Goal: Information Seeking & Learning: Learn about a topic

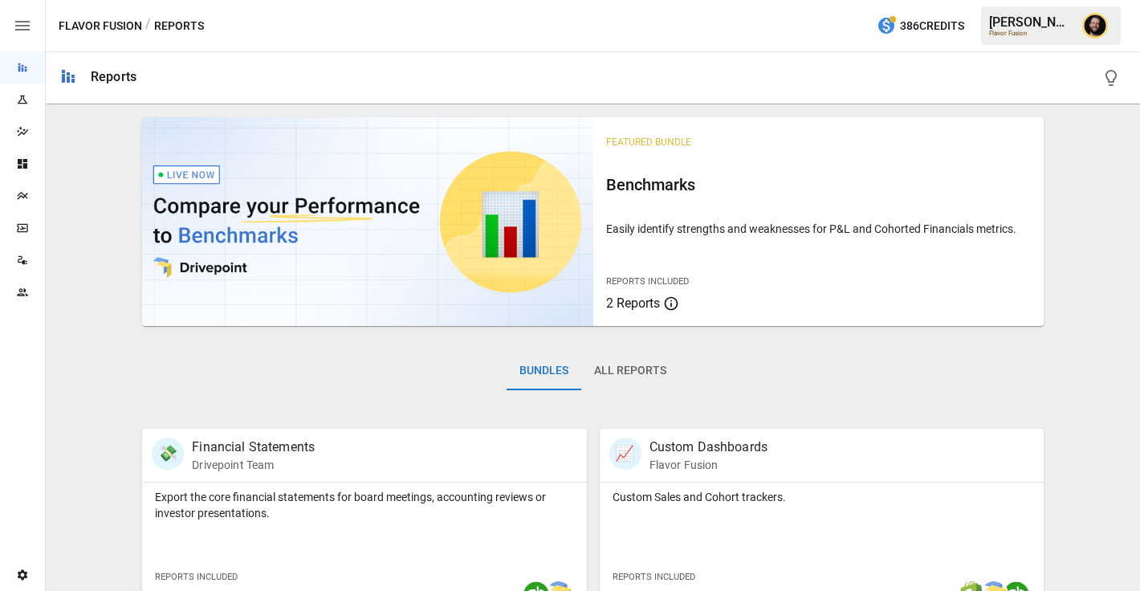
click at [26, 199] on icon "Plans" at bounding box center [22, 195] width 13 height 13
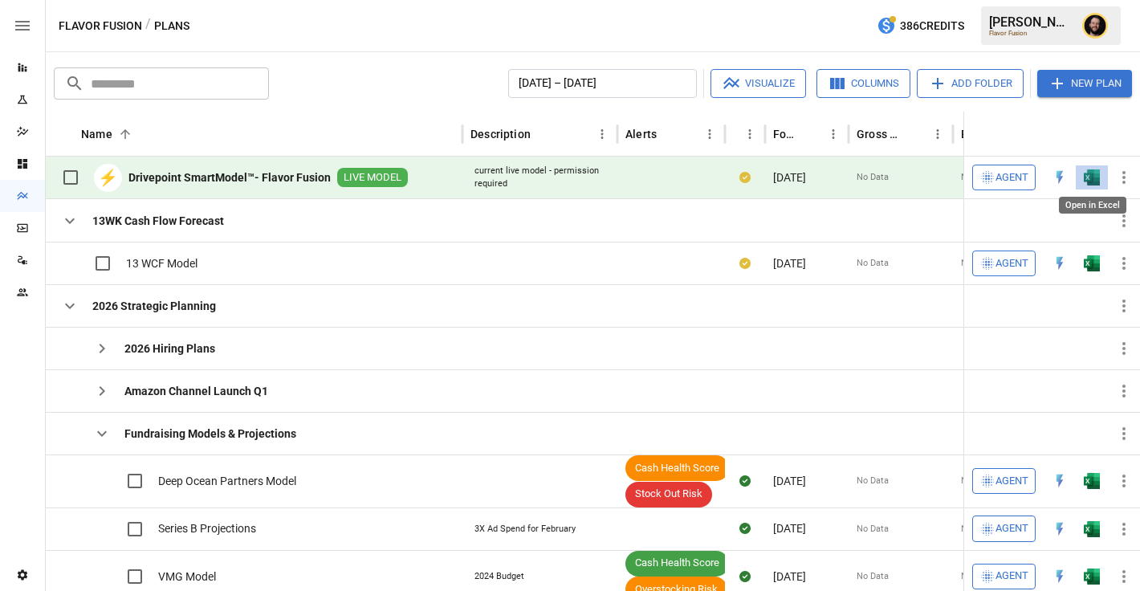
click at [1087, 174] on img "Open in Excel" at bounding box center [1091, 177] width 16 height 16
click at [66, 311] on icon "button" at bounding box center [69, 305] width 19 height 19
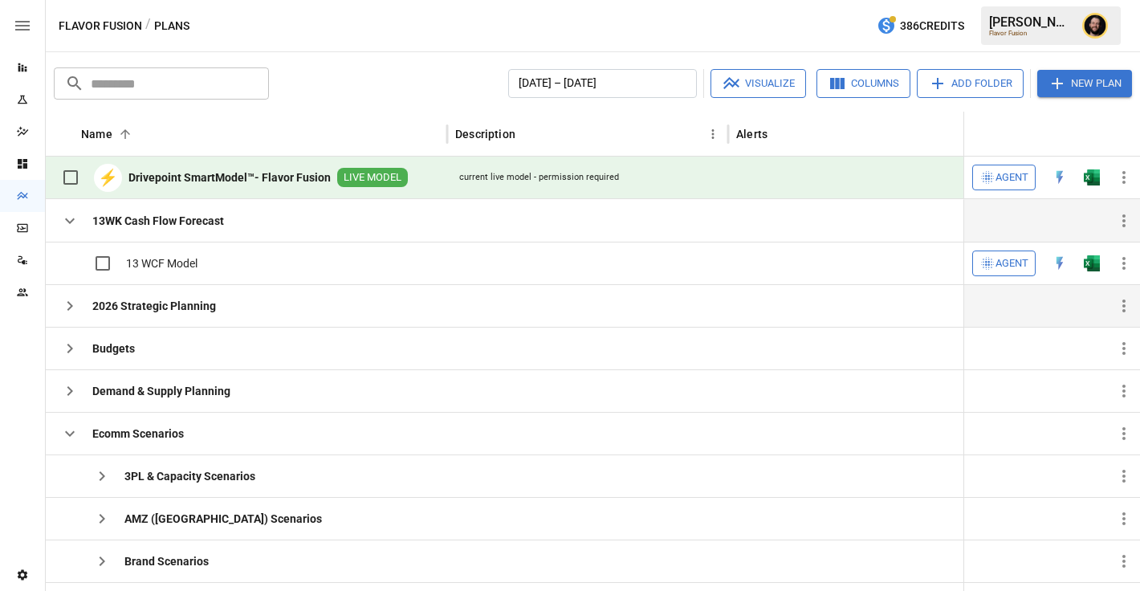
click at [75, 221] on icon "button" at bounding box center [69, 220] width 19 height 19
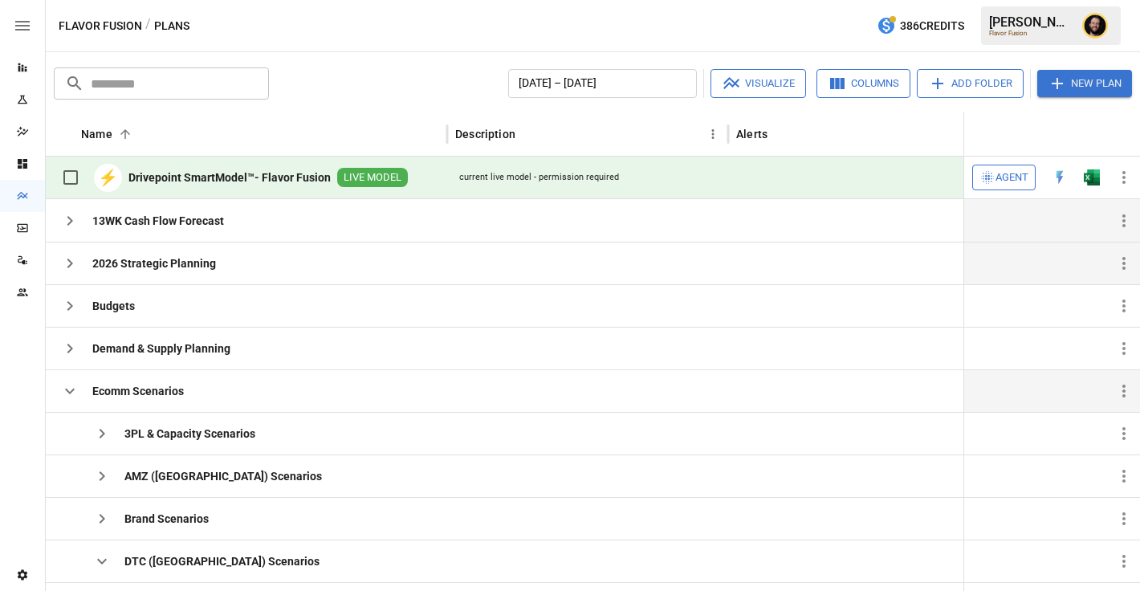
click at [67, 388] on icon "button" at bounding box center [70, 391] width 10 height 6
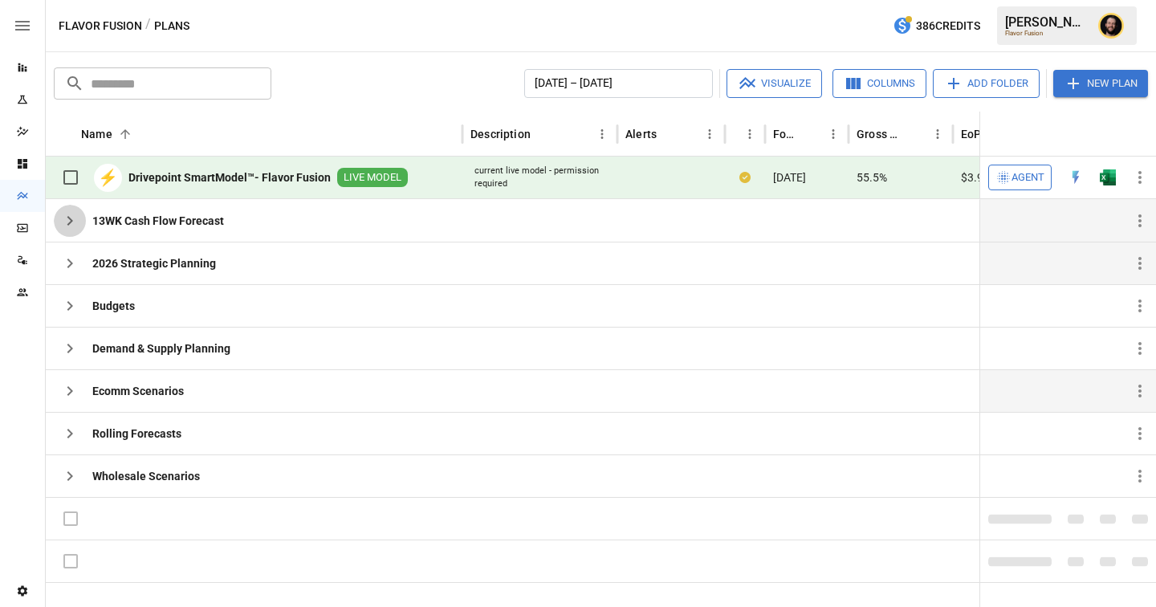
click at [68, 220] on icon "button" at bounding box center [69, 220] width 19 height 19
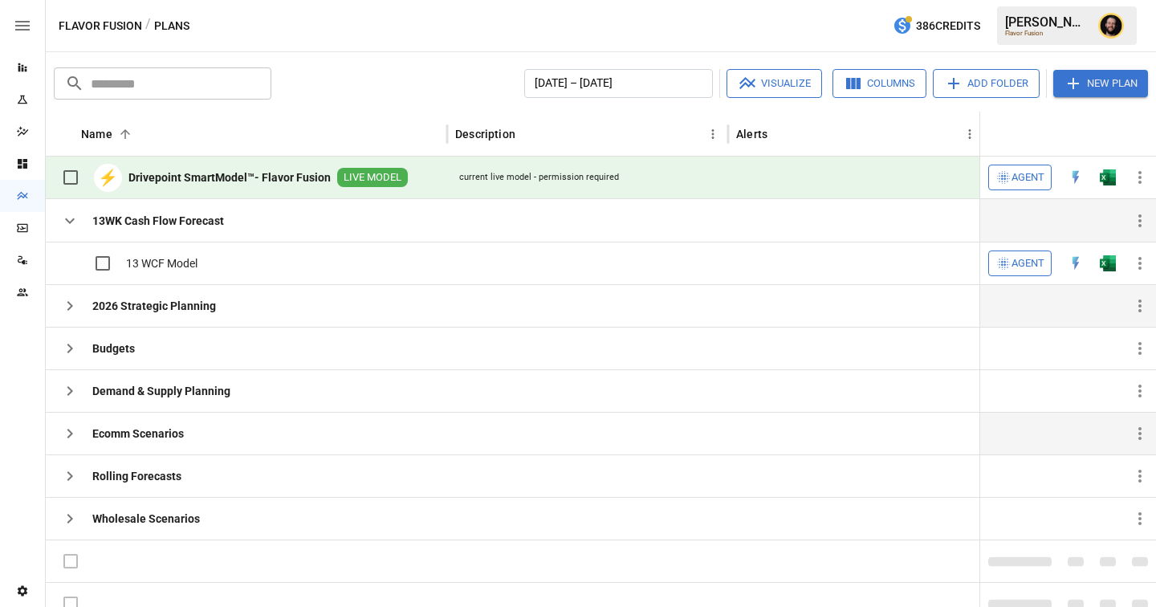
click at [73, 304] on icon "button" at bounding box center [69, 305] width 19 height 19
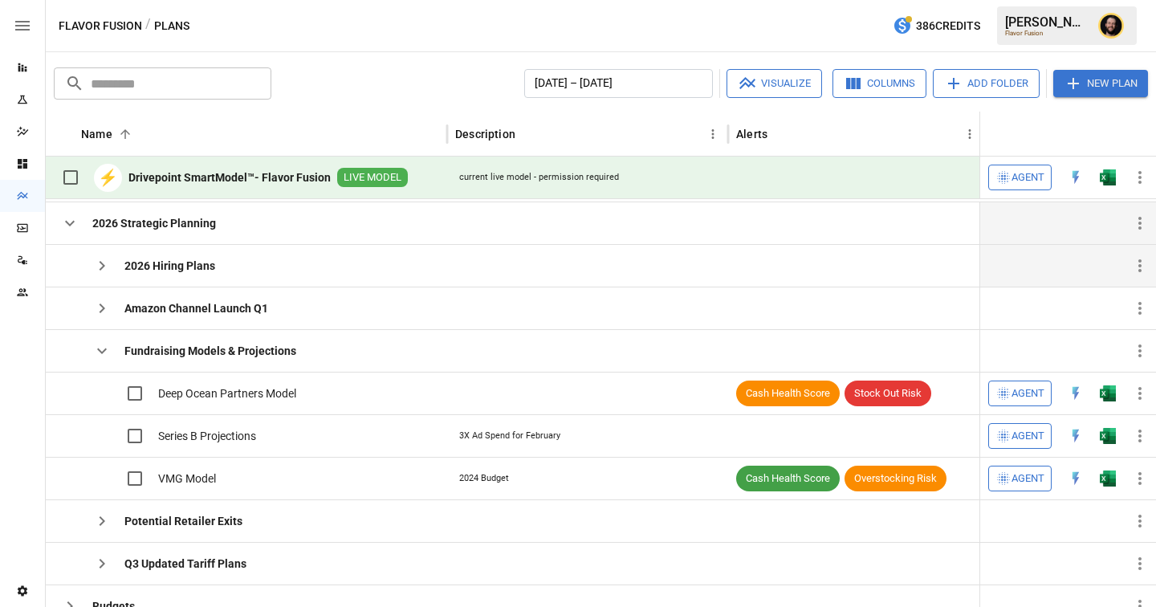
scroll to position [80, 0]
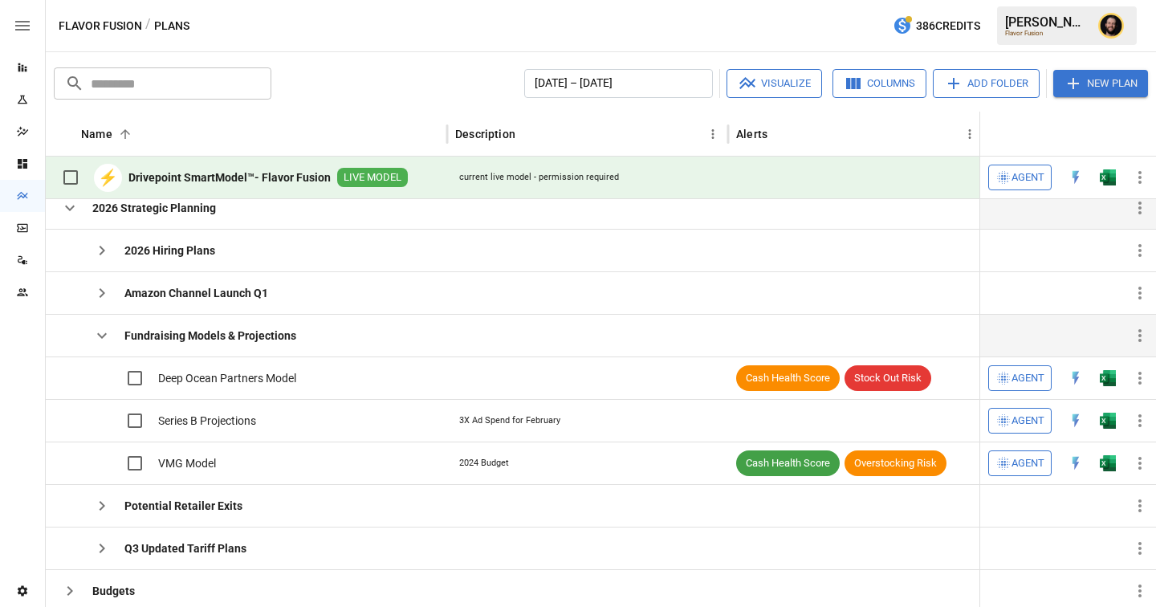
click at [103, 337] on icon "button" at bounding box center [102, 336] width 10 height 6
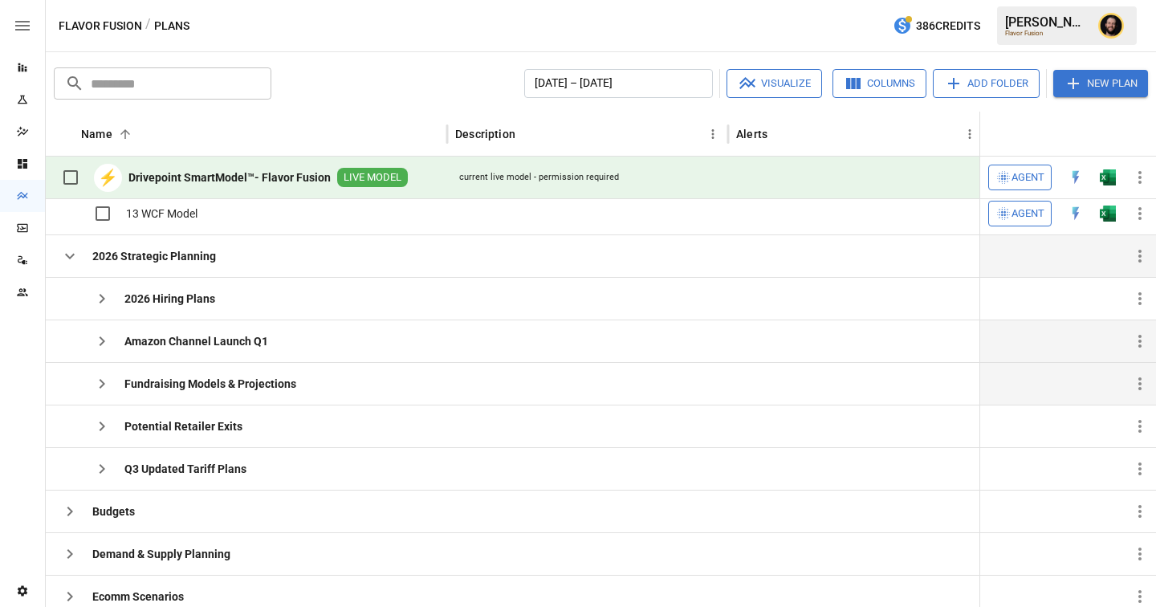
scroll to position [40, 0]
click at [103, 386] on icon "button" at bounding box center [103, 385] width 6 height 10
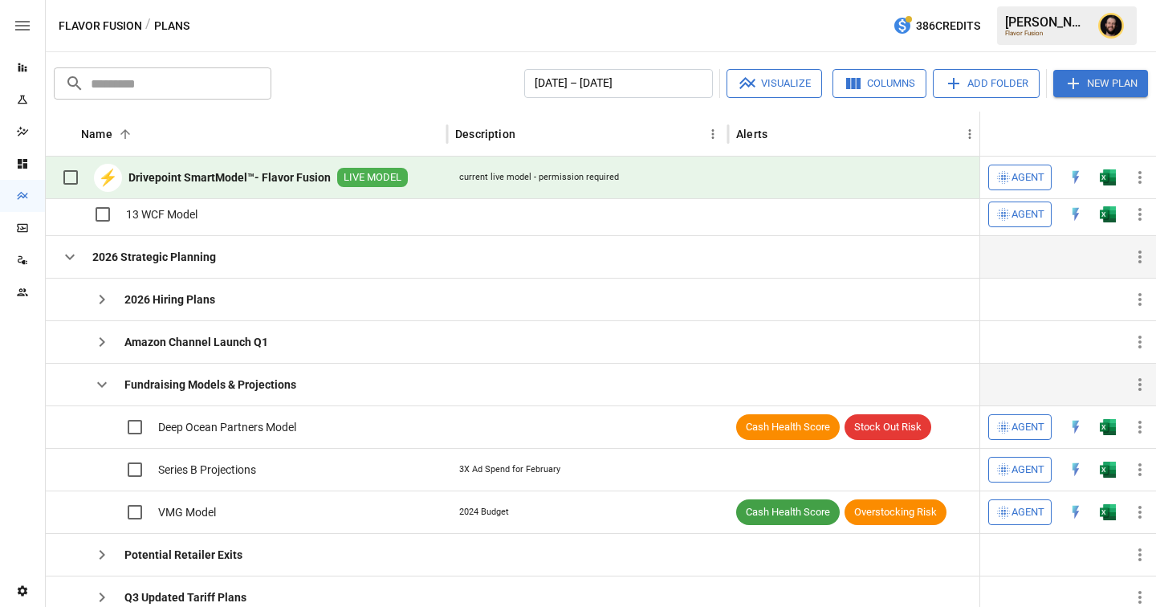
click at [104, 388] on icon "button" at bounding box center [101, 384] width 19 height 19
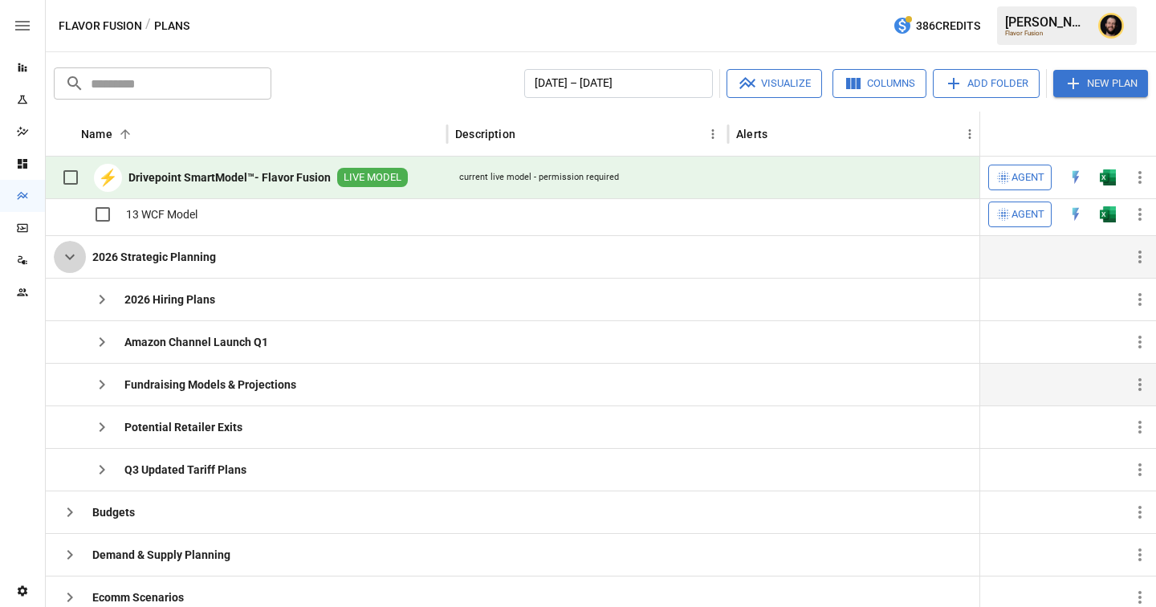
click at [67, 256] on icon "button" at bounding box center [70, 257] width 10 height 6
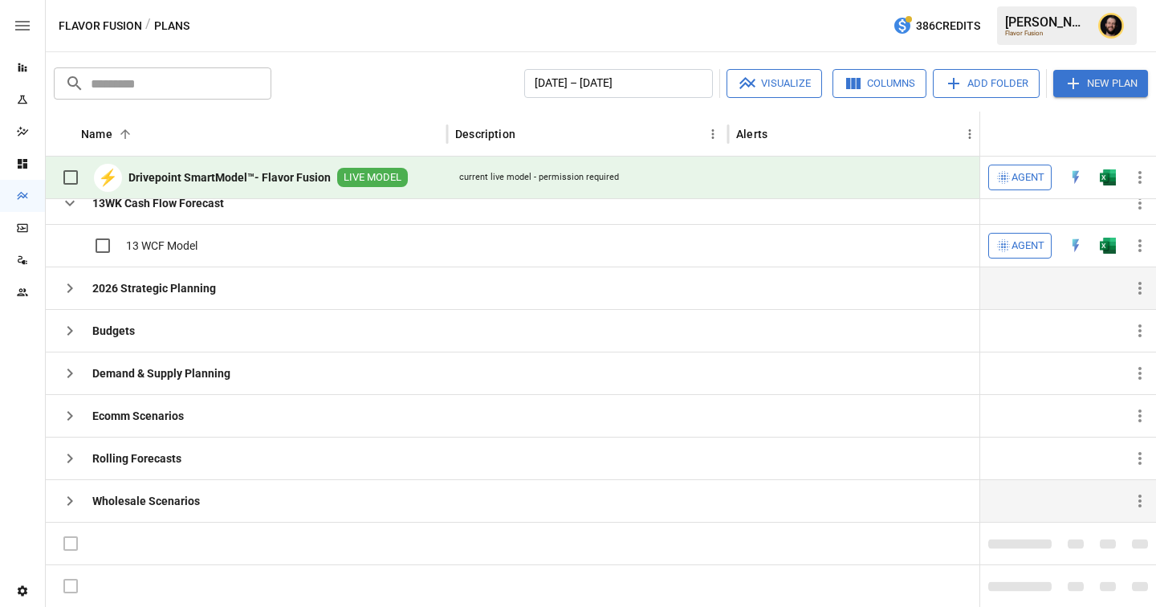
click at [72, 497] on icon "button" at bounding box center [69, 500] width 19 height 19
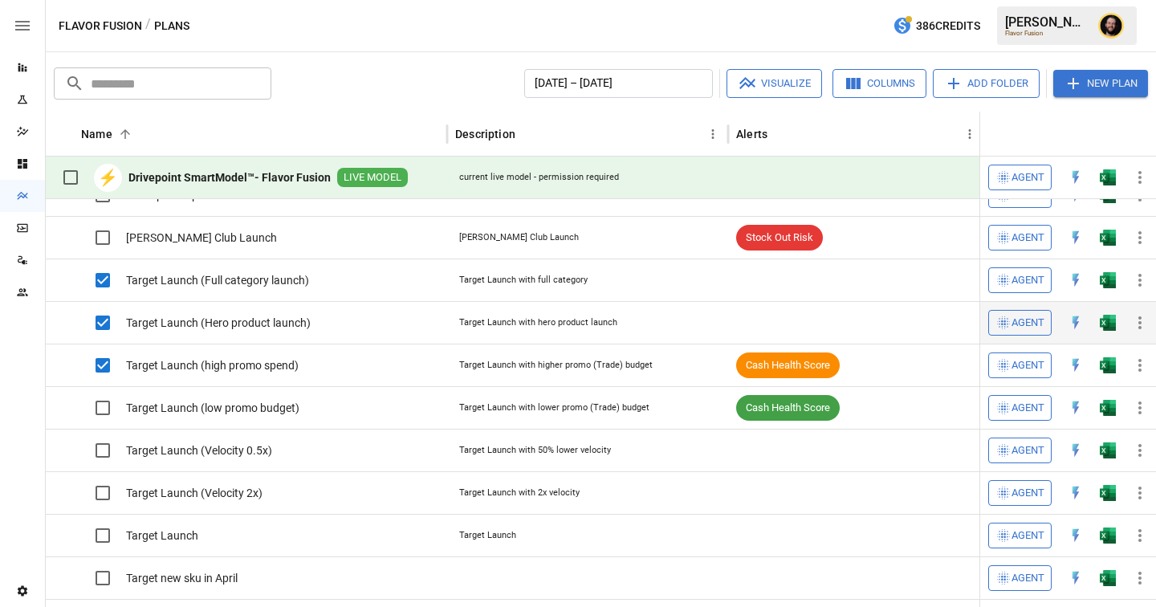
scroll to position [0, 0]
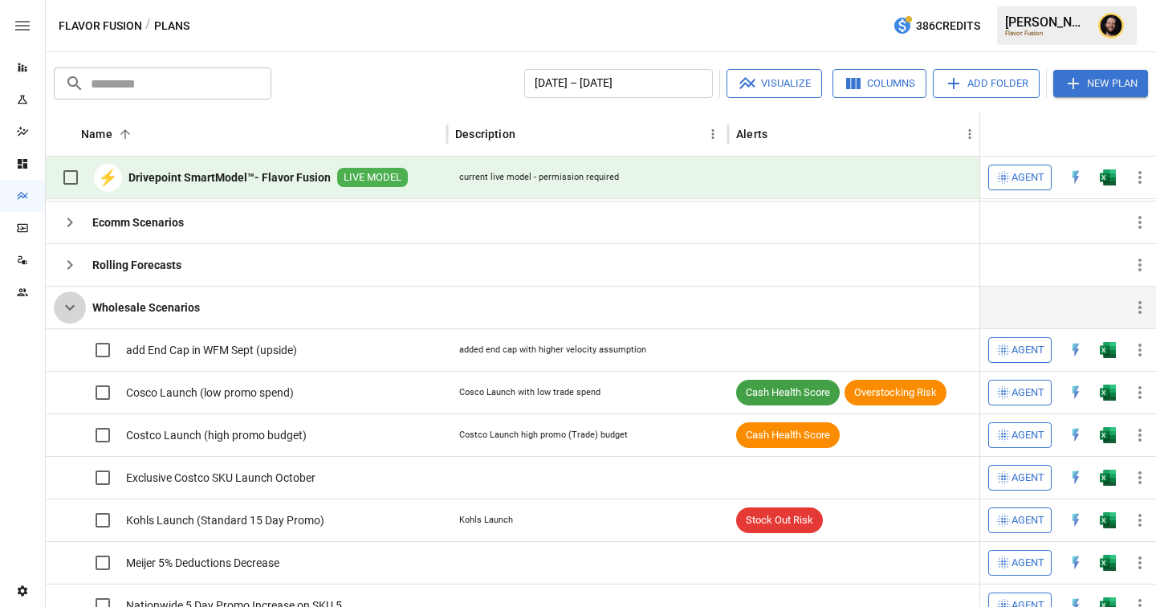
click at [69, 304] on icon "button" at bounding box center [69, 307] width 19 height 19
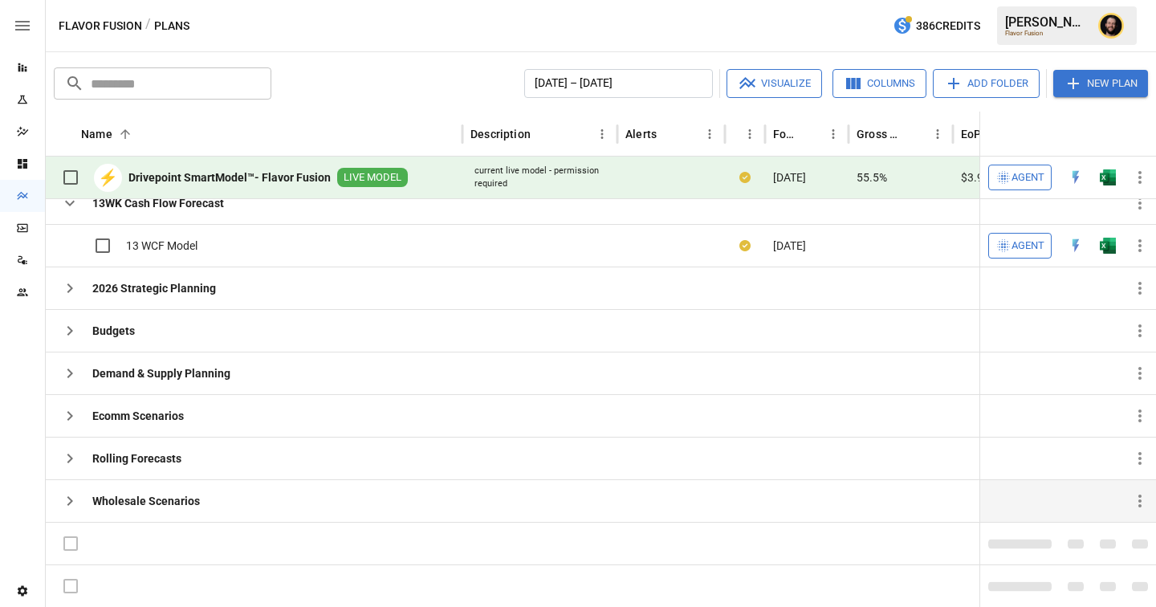
click at [73, 498] on icon "button" at bounding box center [69, 500] width 19 height 19
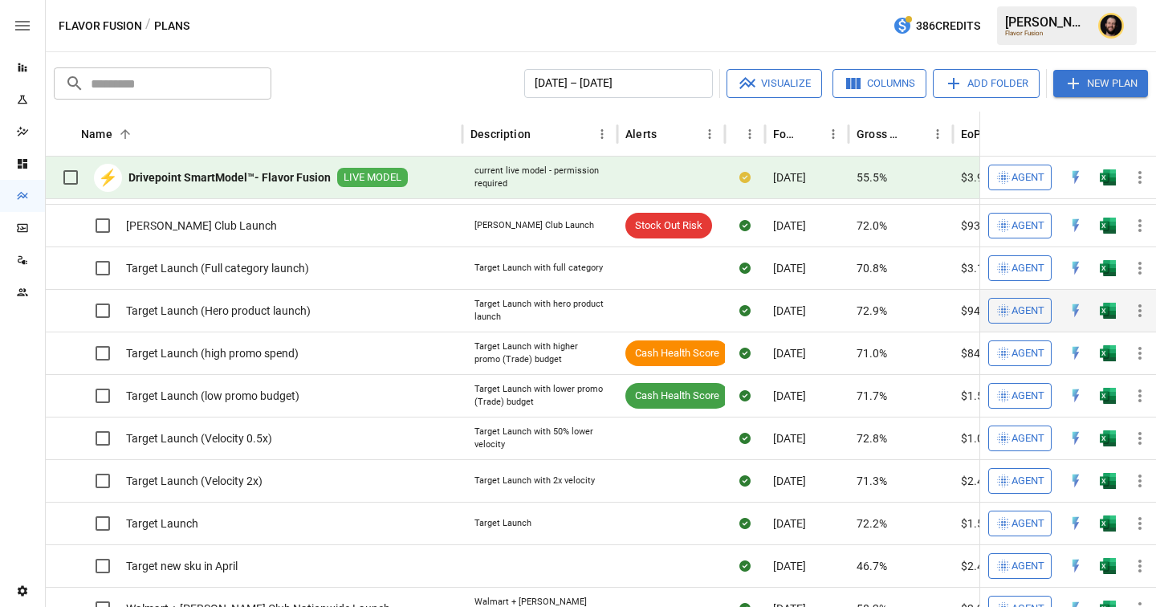
scroll to position [431, 0]
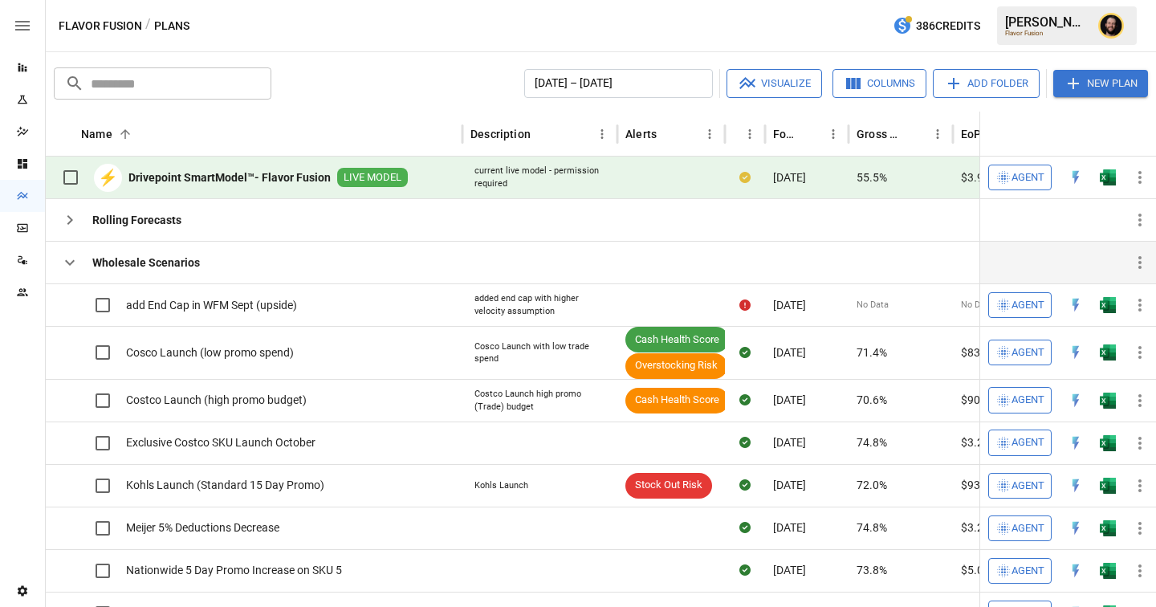
click at [71, 263] on icon "button" at bounding box center [70, 263] width 10 height 6
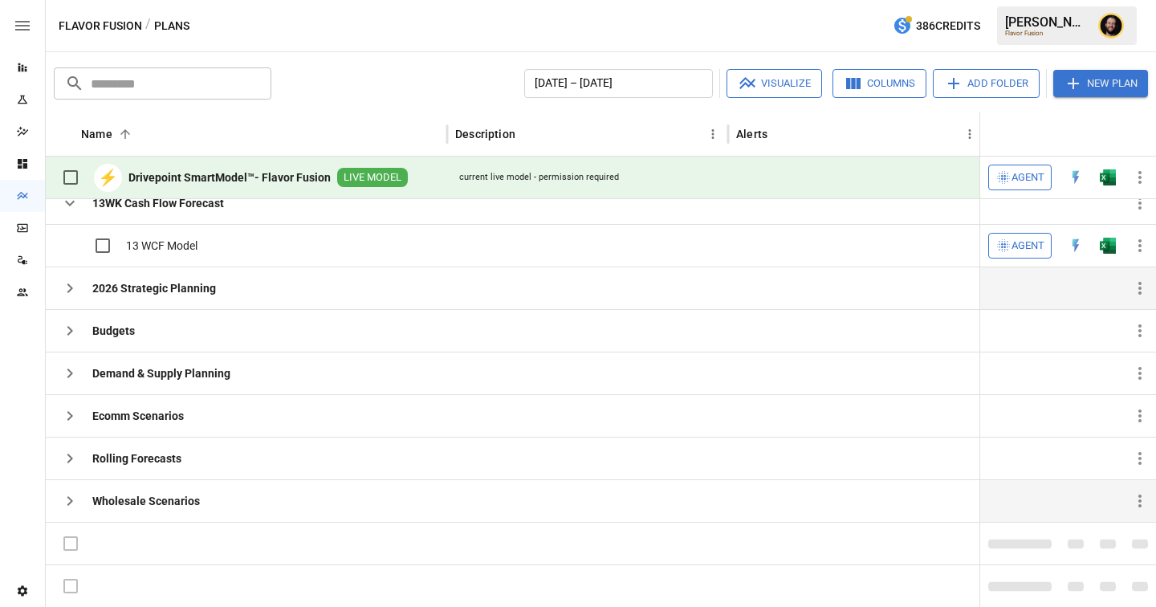
scroll to position [0, 0]
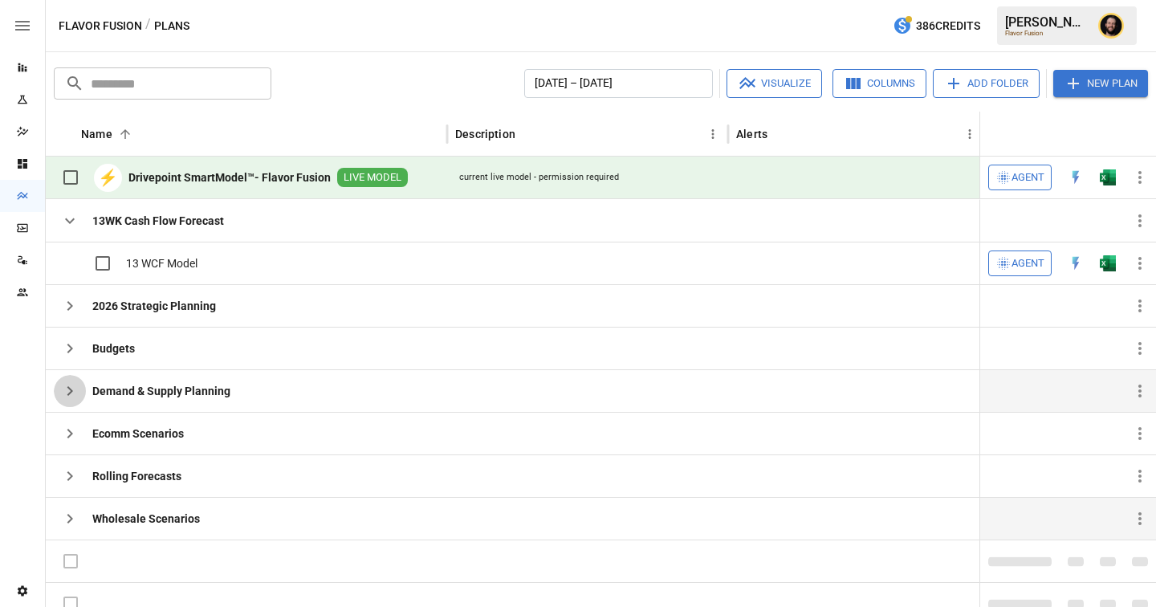
click at [80, 390] on button "button" at bounding box center [70, 391] width 32 height 32
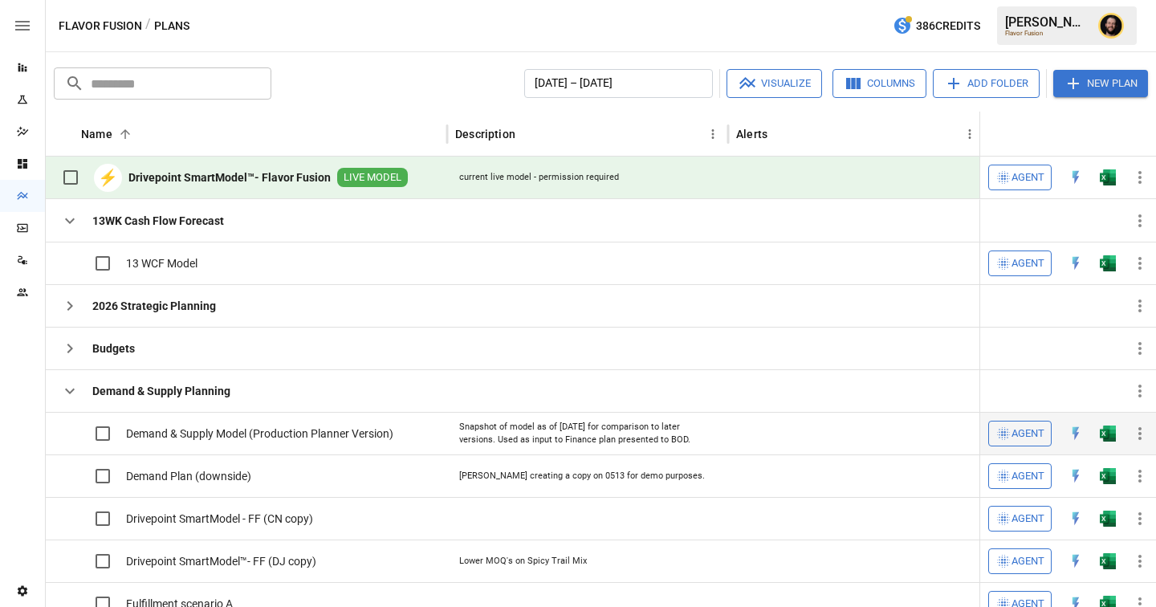
click at [1110, 434] on img "Open in Excel" at bounding box center [1107, 433] width 16 height 16
click at [71, 223] on icon "button" at bounding box center [69, 220] width 19 height 19
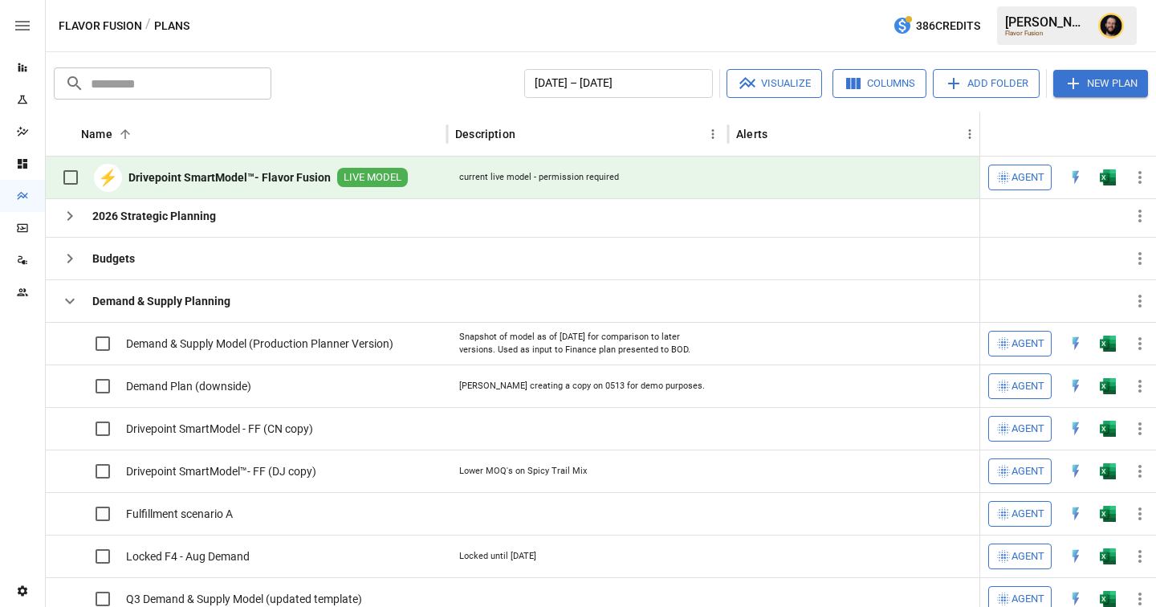
scroll to position [35, 0]
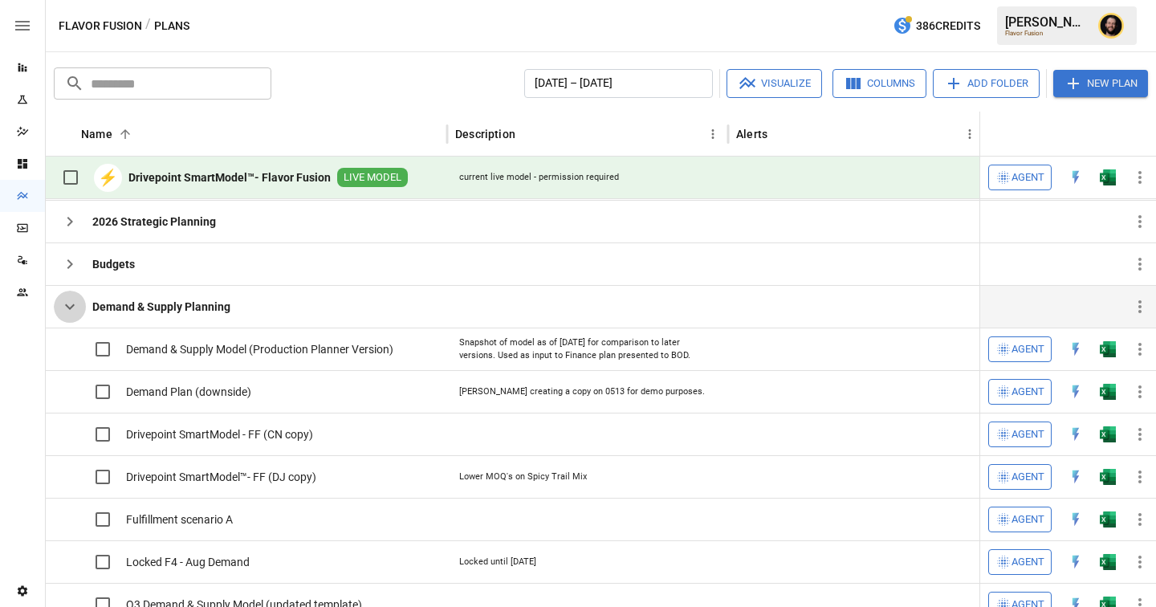
click at [75, 302] on icon "button" at bounding box center [69, 306] width 19 height 19
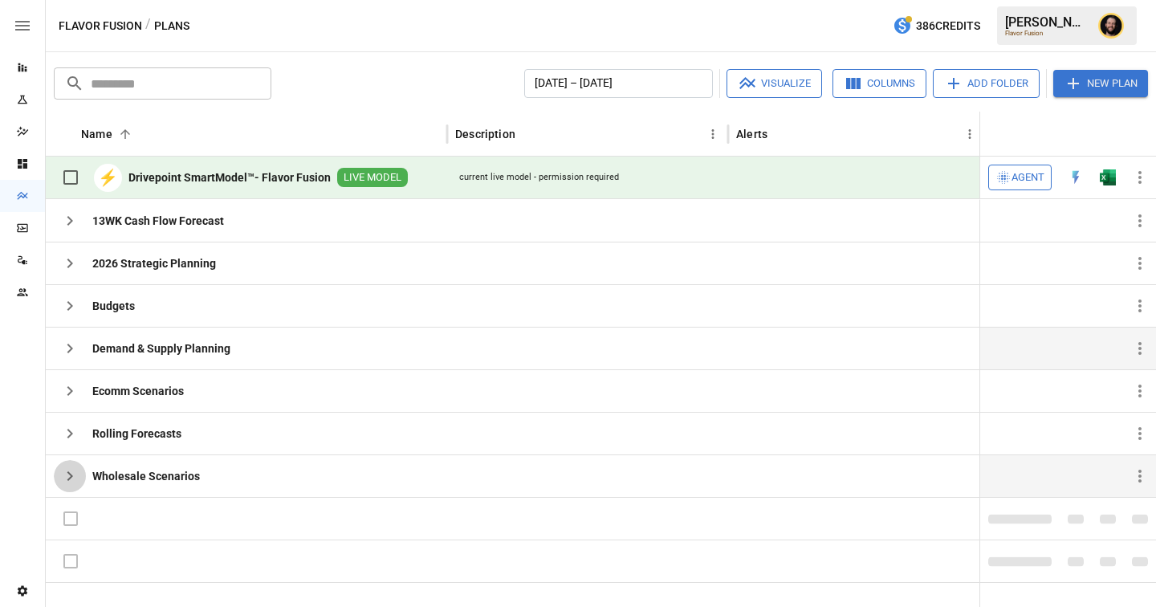
click at [71, 465] on button "button" at bounding box center [70, 476] width 32 height 32
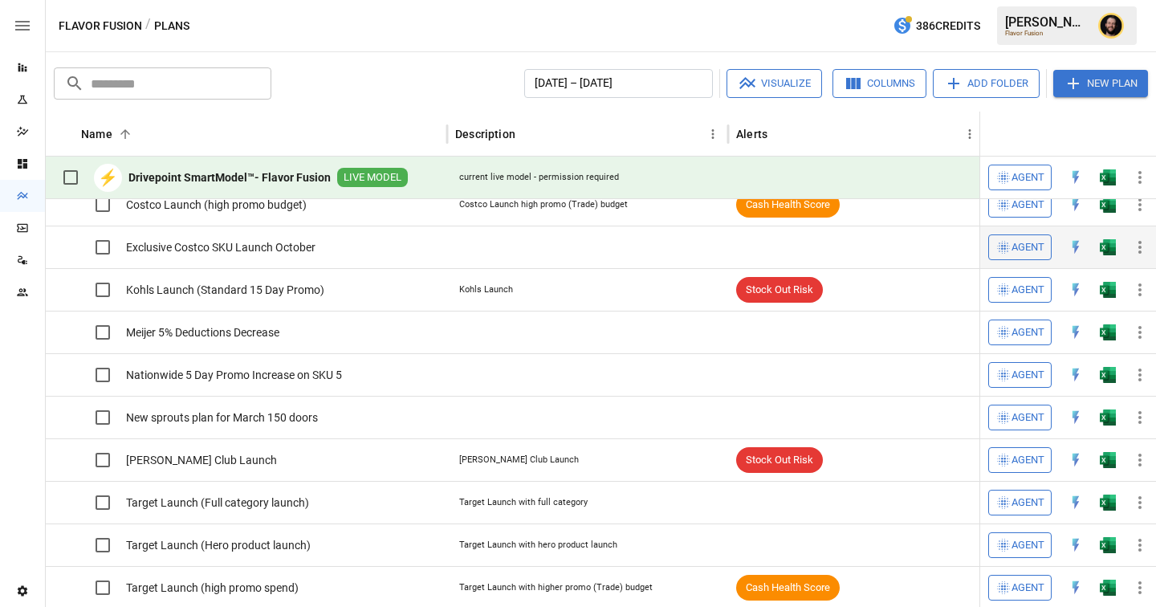
scroll to position [328, 0]
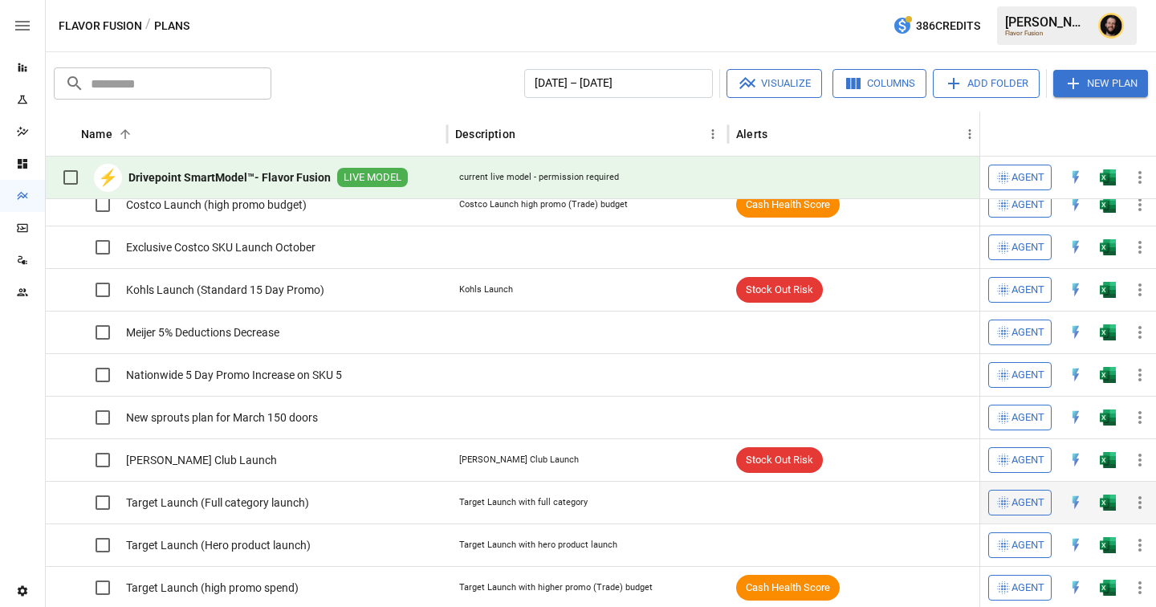
click at [100, 482] on div "Target Launch (Full category launch)" at bounding box center [181, 503] width 255 height 42
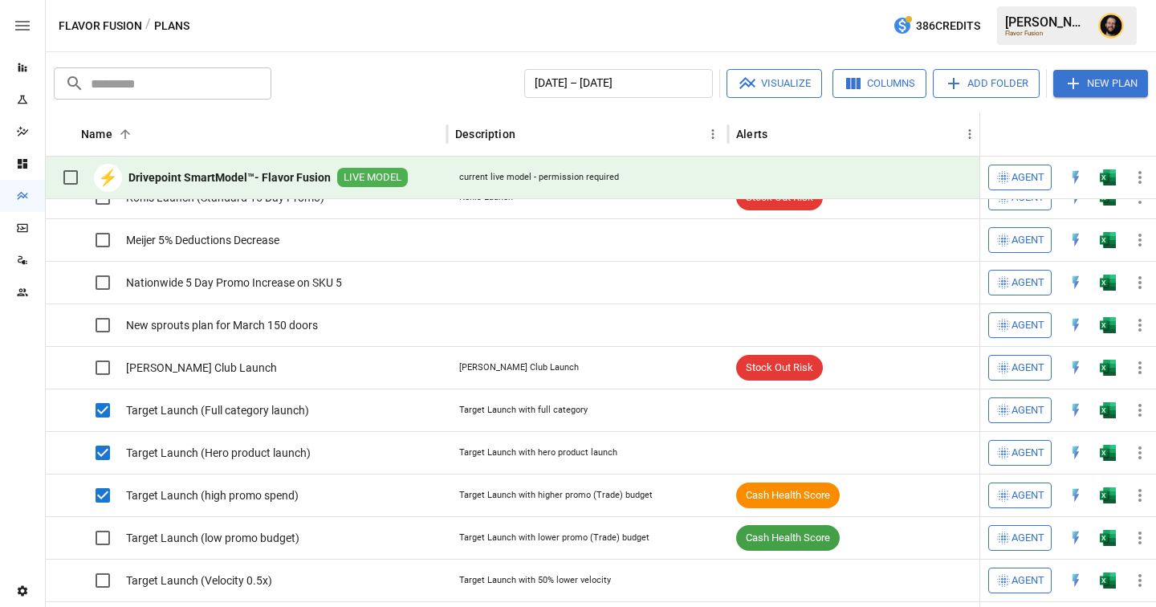
click at [750, 86] on icon "button" at bounding box center [747, 83] width 19 height 19
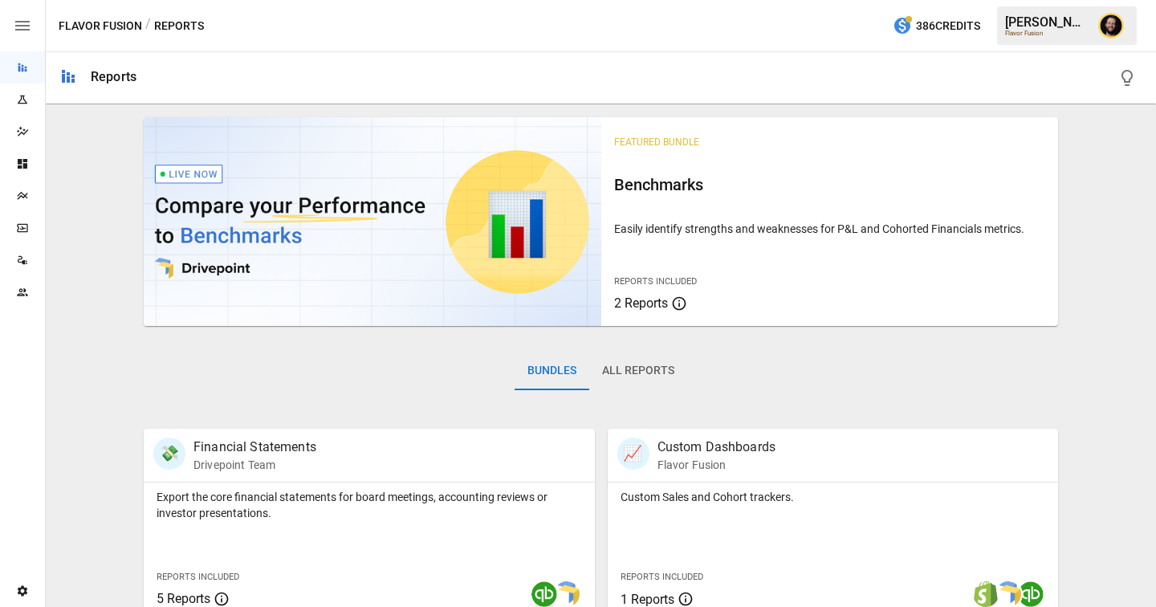
click at [22, 193] on icon "Plans" at bounding box center [22, 196] width 10 height 8
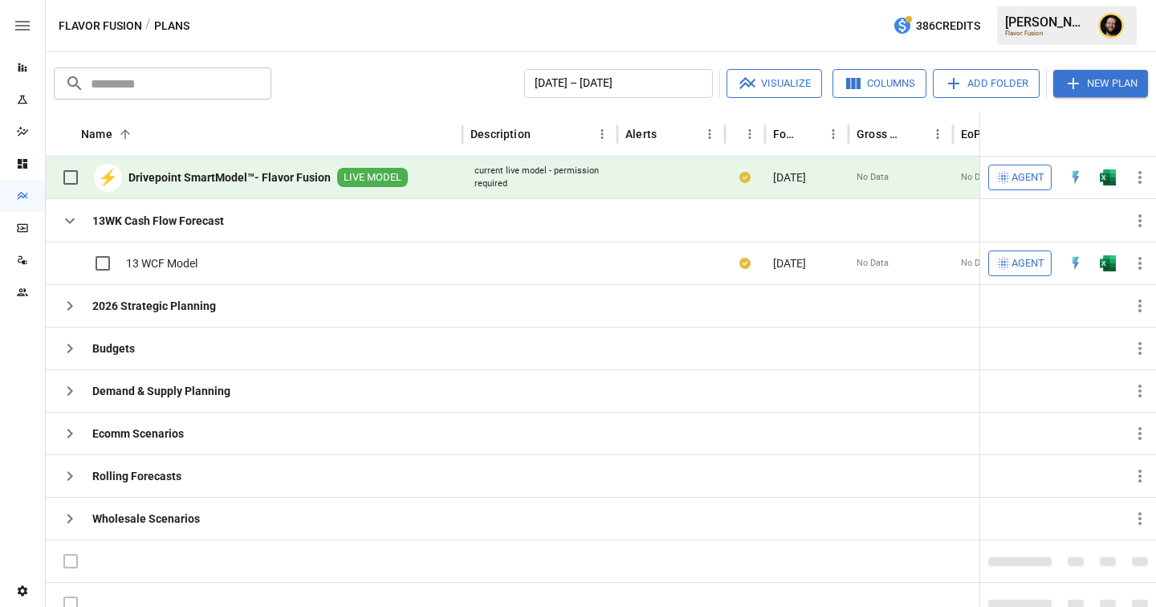
click at [1034, 176] on span "Agent" at bounding box center [1027, 178] width 33 height 18
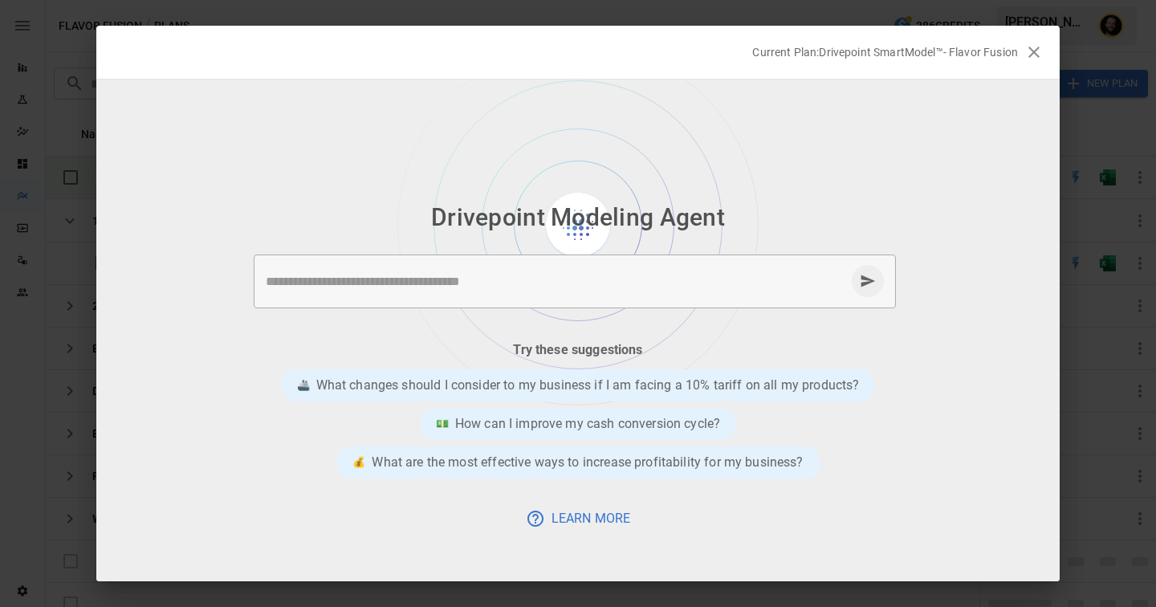
click at [506, 284] on textarea at bounding box center [555, 281] width 579 height 18
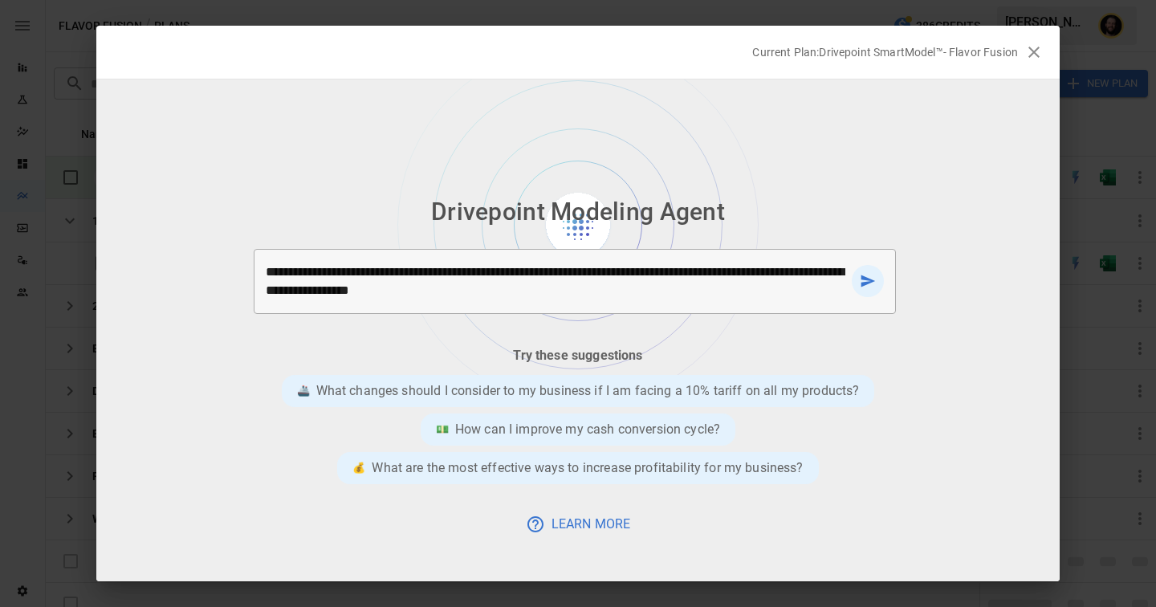
type textarea "**********"
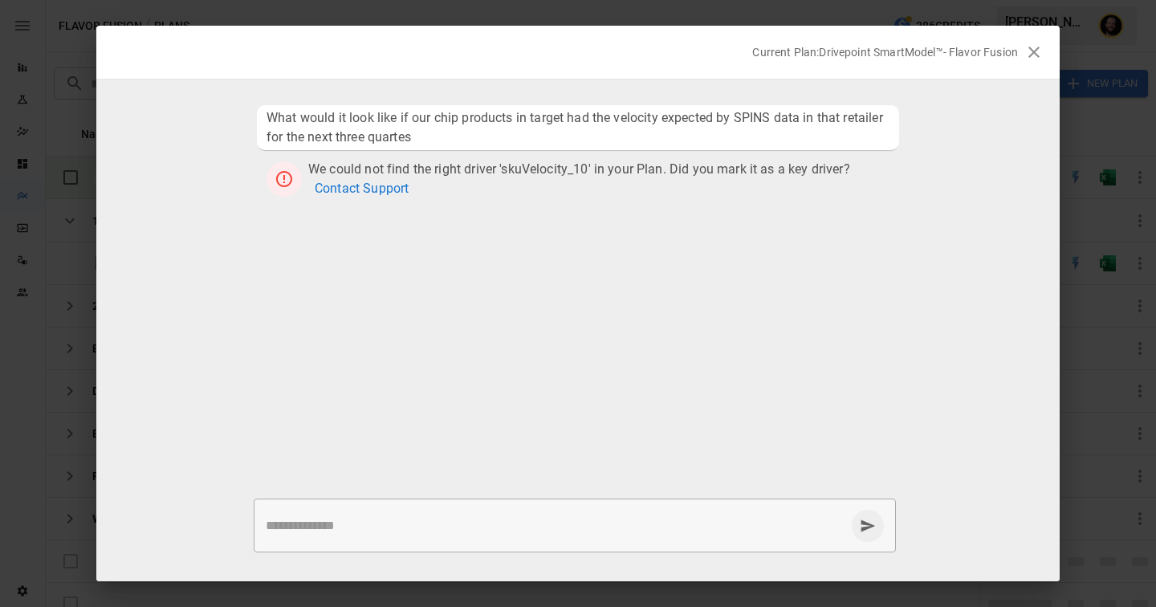
click at [1035, 52] on icon "button" at bounding box center [1033, 52] width 19 height 19
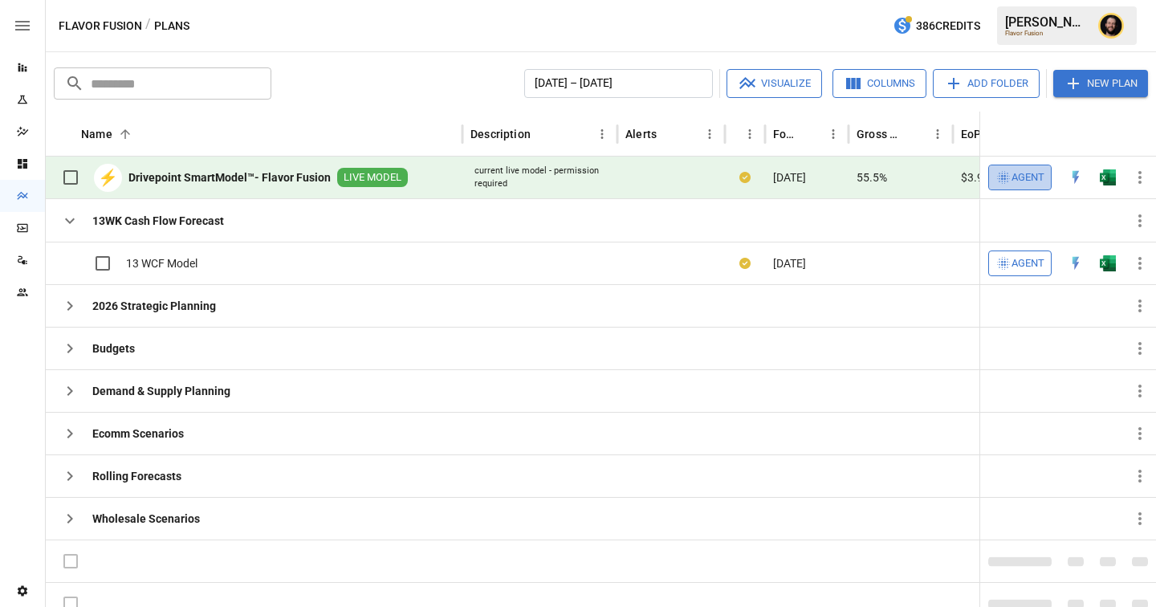
click at [1038, 178] on span "Agent" at bounding box center [1027, 178] width 33 height 18
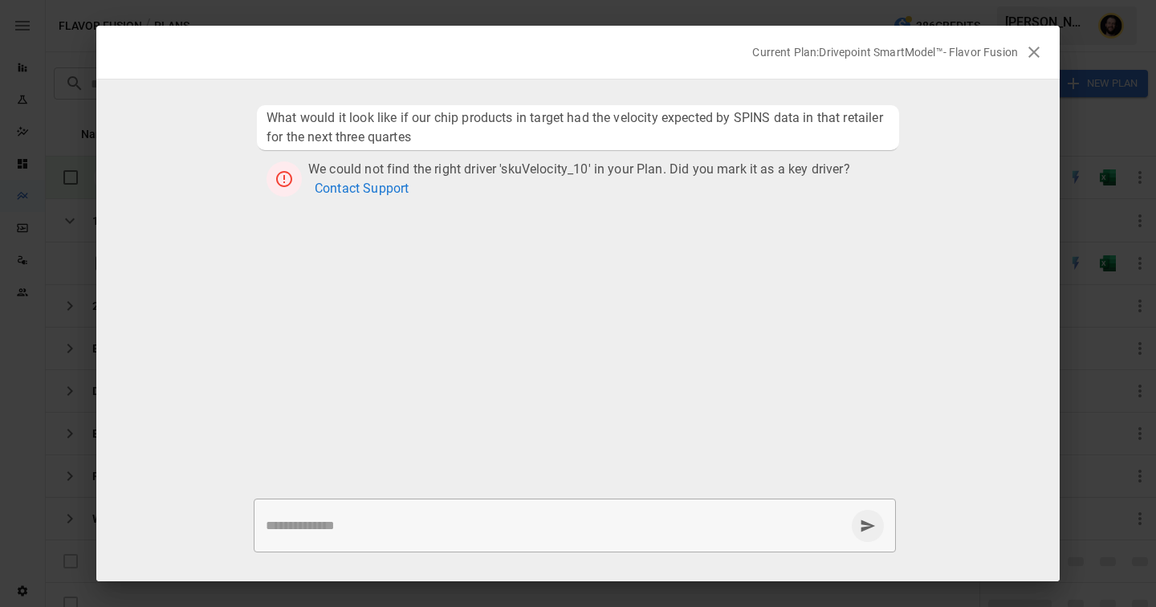
click at [1039, 45] on icon "button" at bounding box center [1033, 52] width 19 height 19
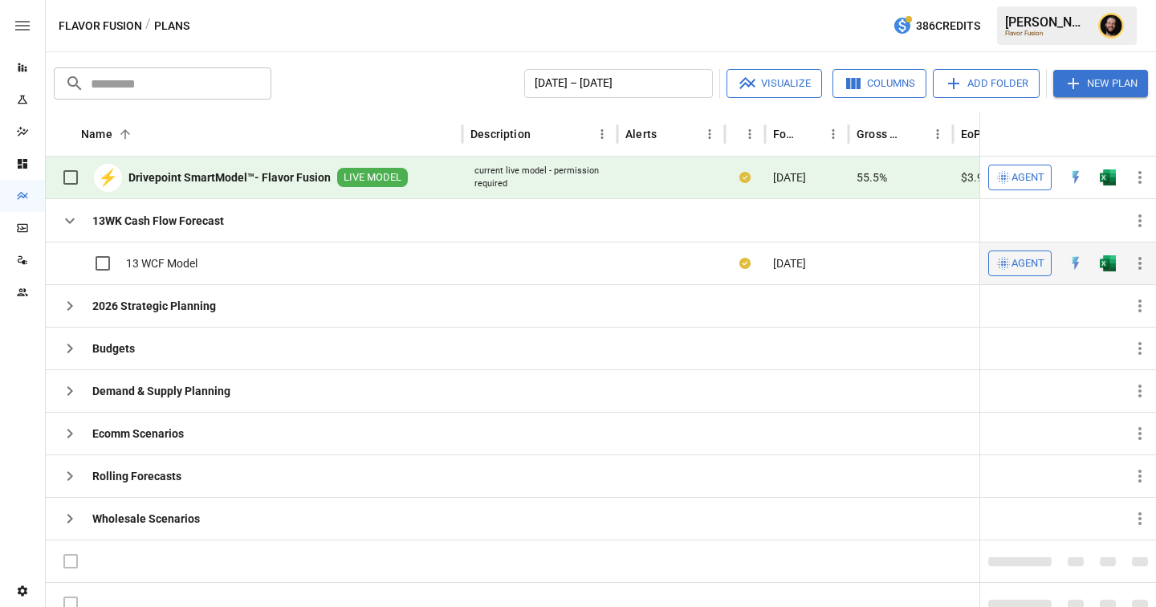
click at [1025, 272] on span "Agent" at bounding box center [1027, 263] width 33 height 18
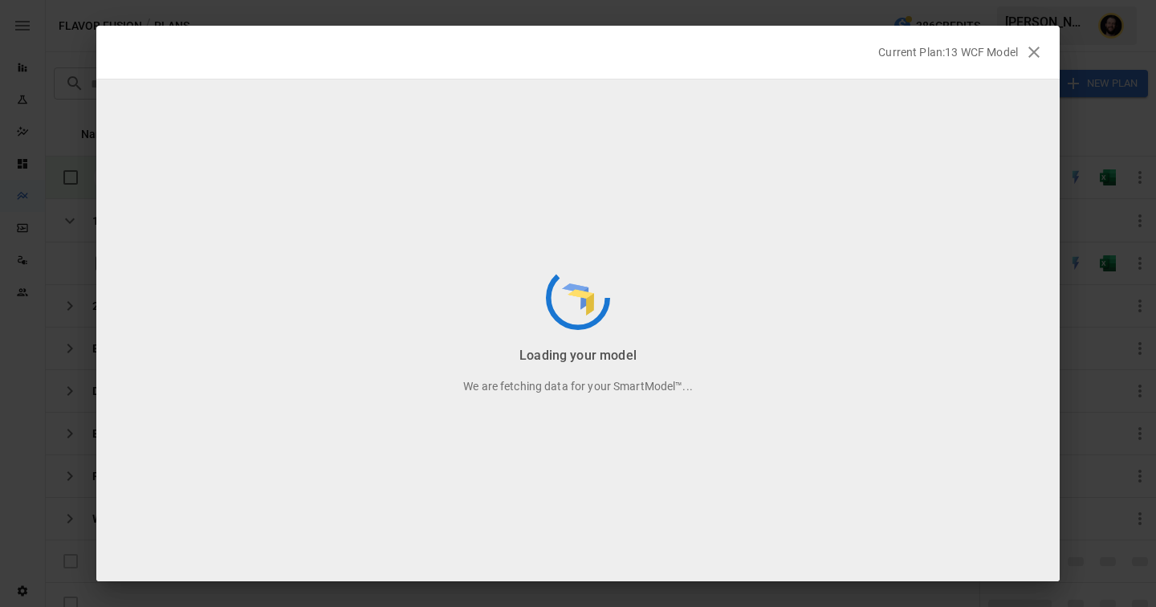
click at [1038, 53] on icon "button" at bounding box center [1033, 52] width 19 height 19
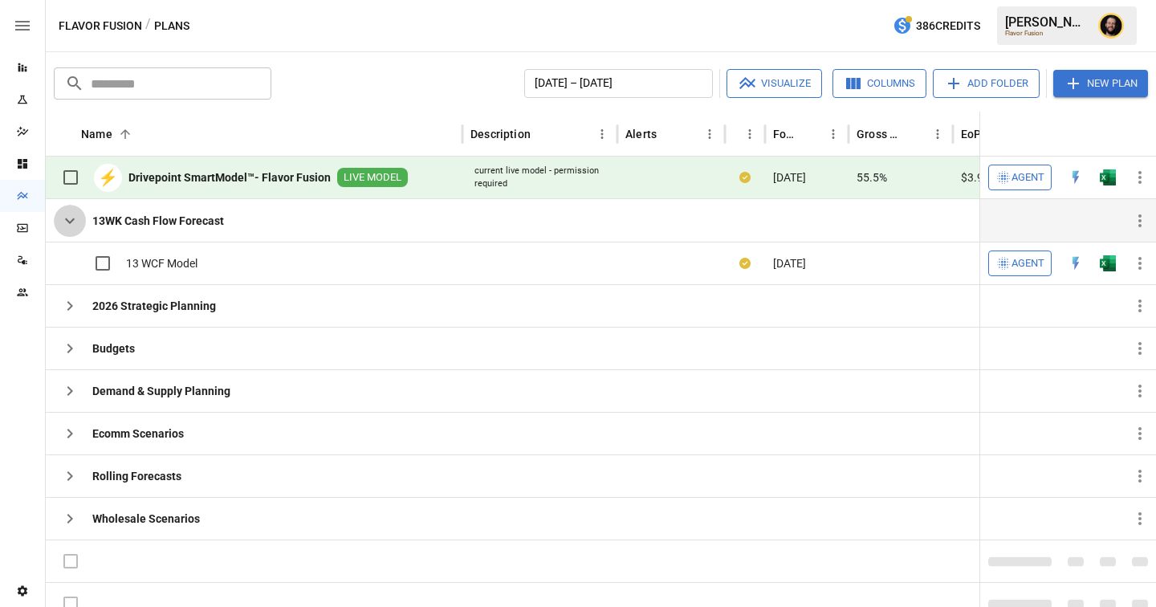
click at [68, 216] on icon "button" at bounding box center [69, 220] width 19 height 19
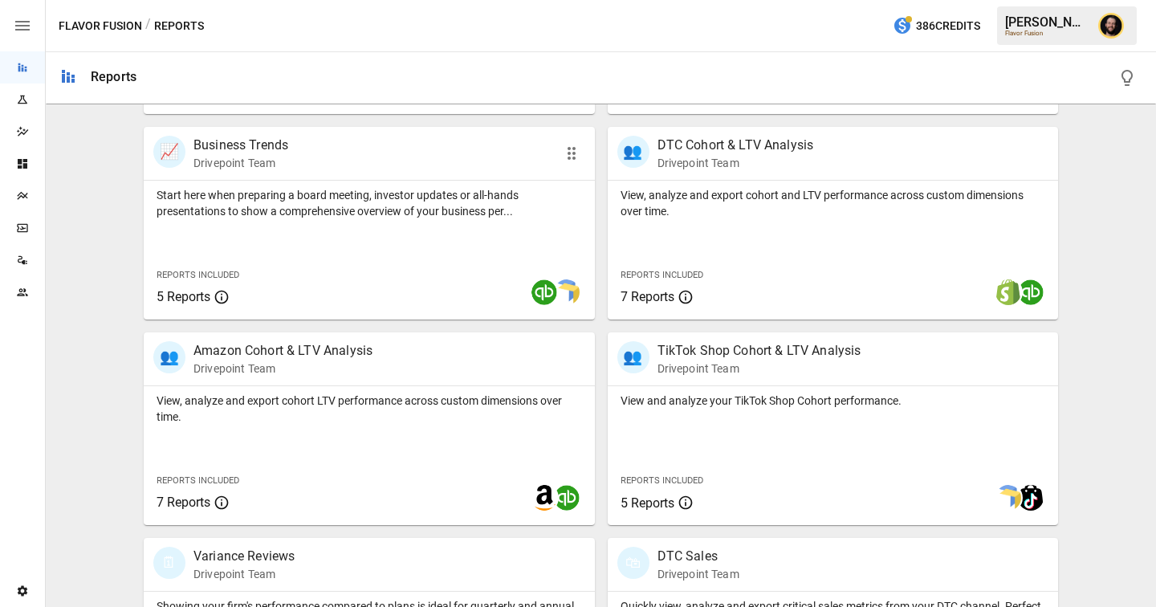
scroll to position [675, 0]
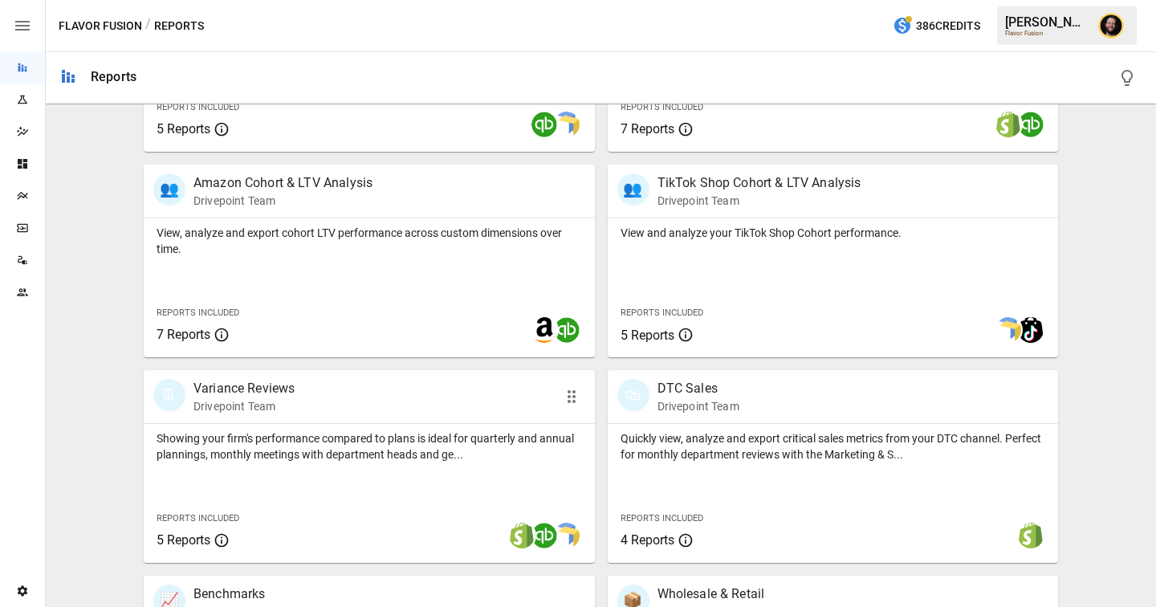
click at [295, 420] on div "🗓 Variance Reviews Drivepoint Team" at bounding box center [369, 396] width 451 height 53
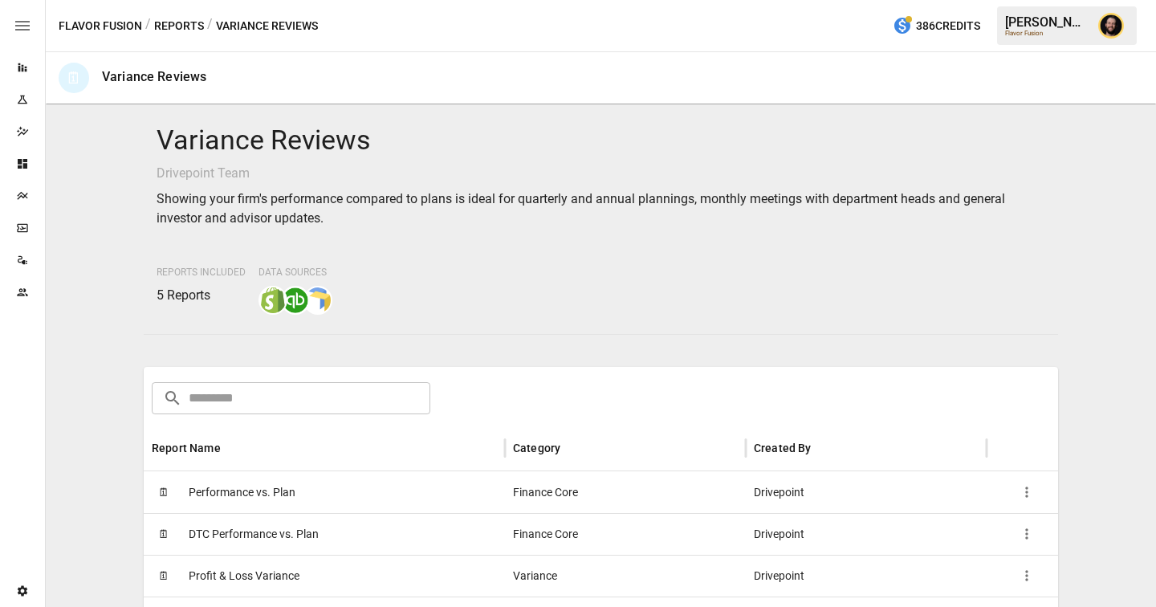
scroll to position [105, 0]
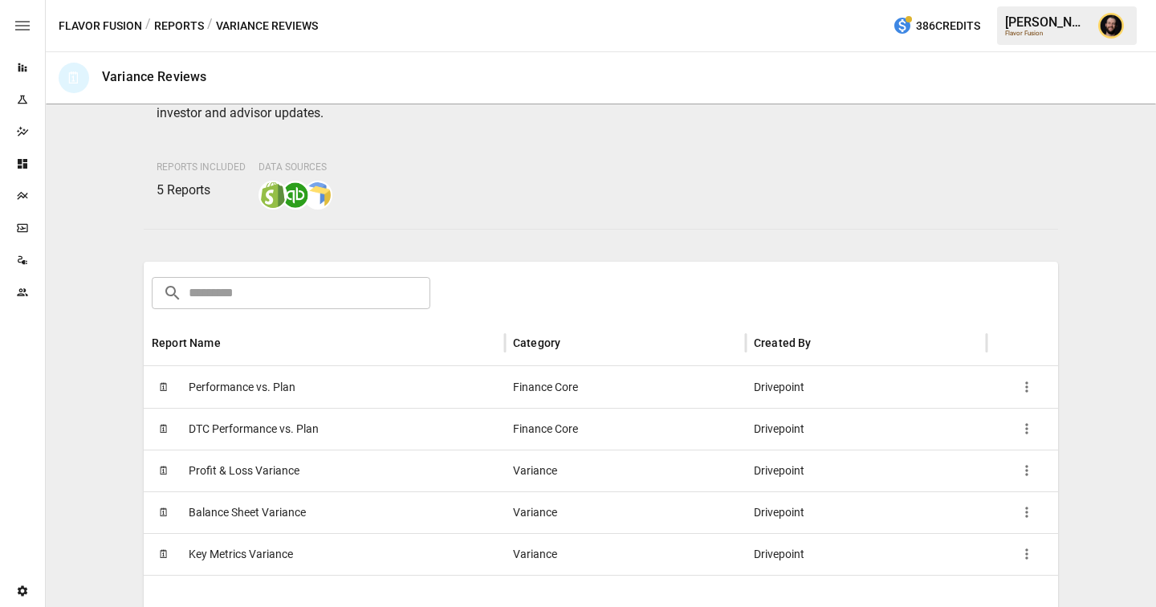
click at [306, 396] on div "🗓 Performance vs. Plan" at bounding box center [324, 387] width 361 height 42
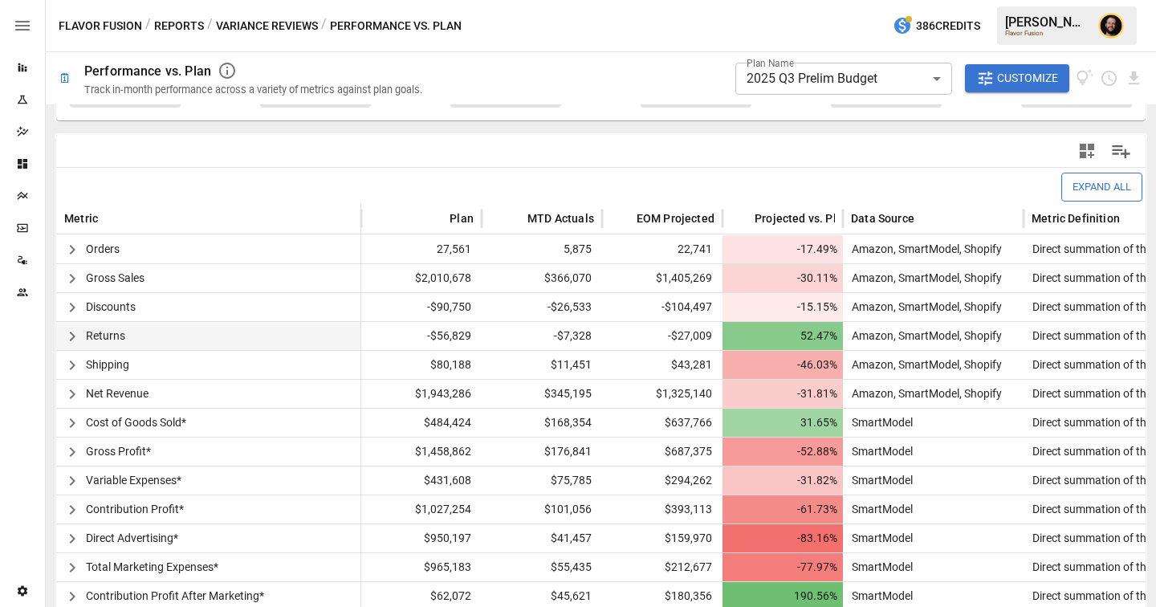
scroll to position [347, 0]
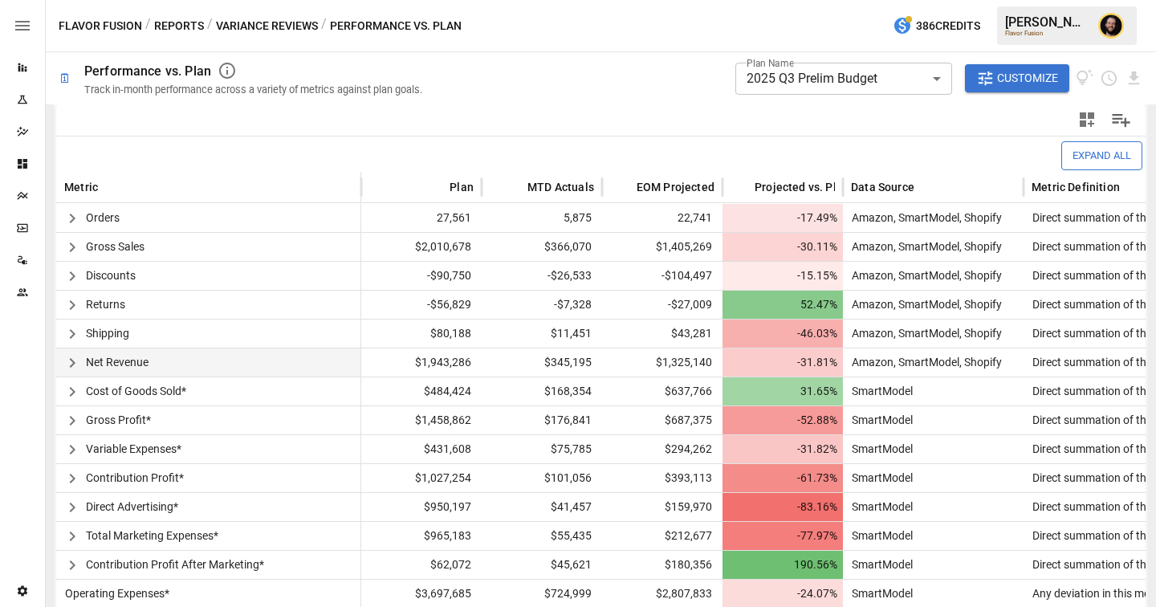
click at [67, 362] on icon "button" at bounding box center [72, 362] width 19 height 19
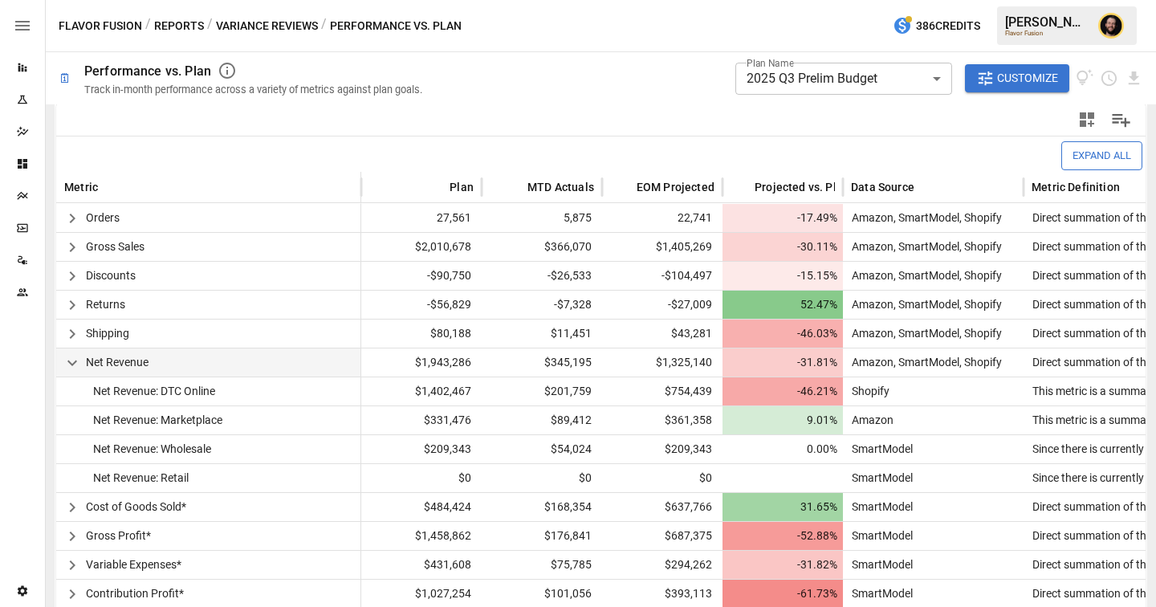
click at [793, 0] on body "**********" at bounding box center [578, 0] width 1156 height 0
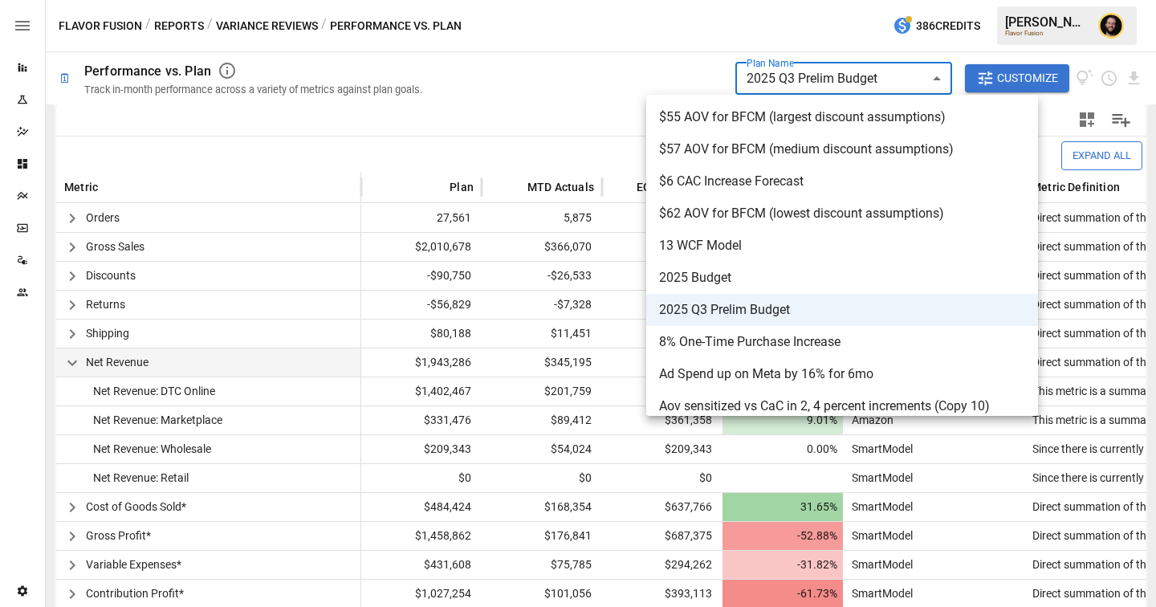
scroll to position [74, 0]
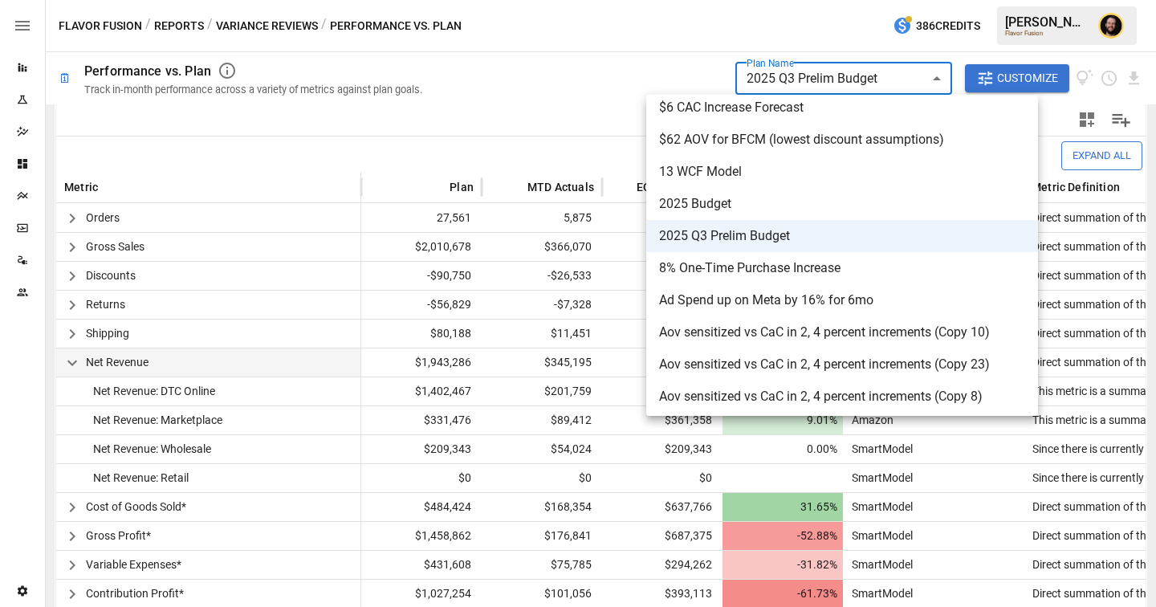
click at [561, 131] on div at bounding box center [578, 303] width 1156 height 607
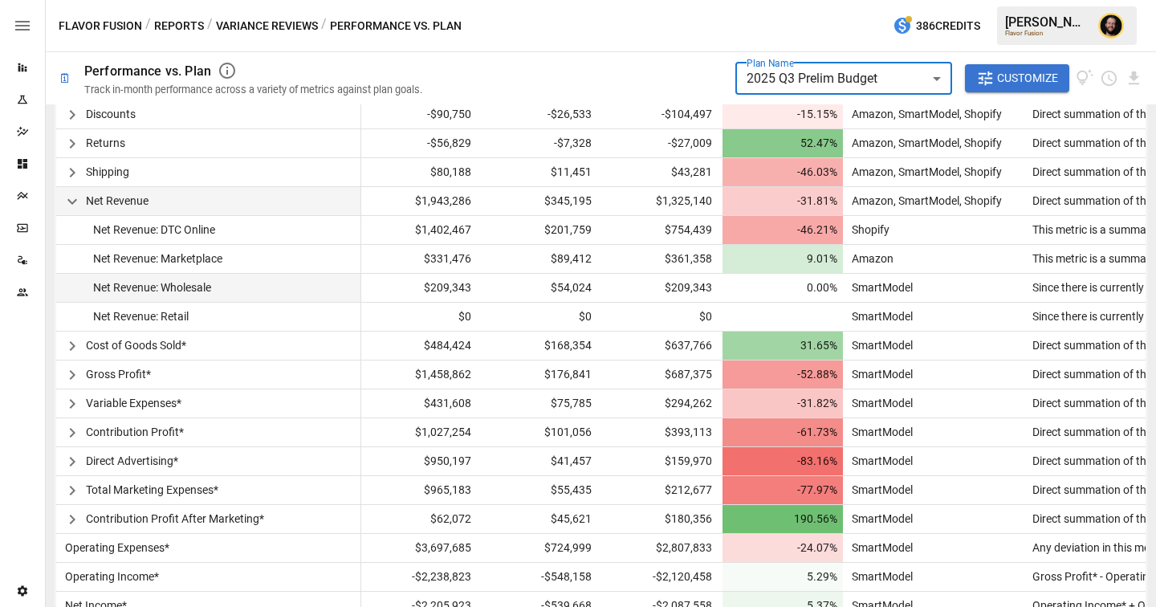
scroll to position [531, 0]
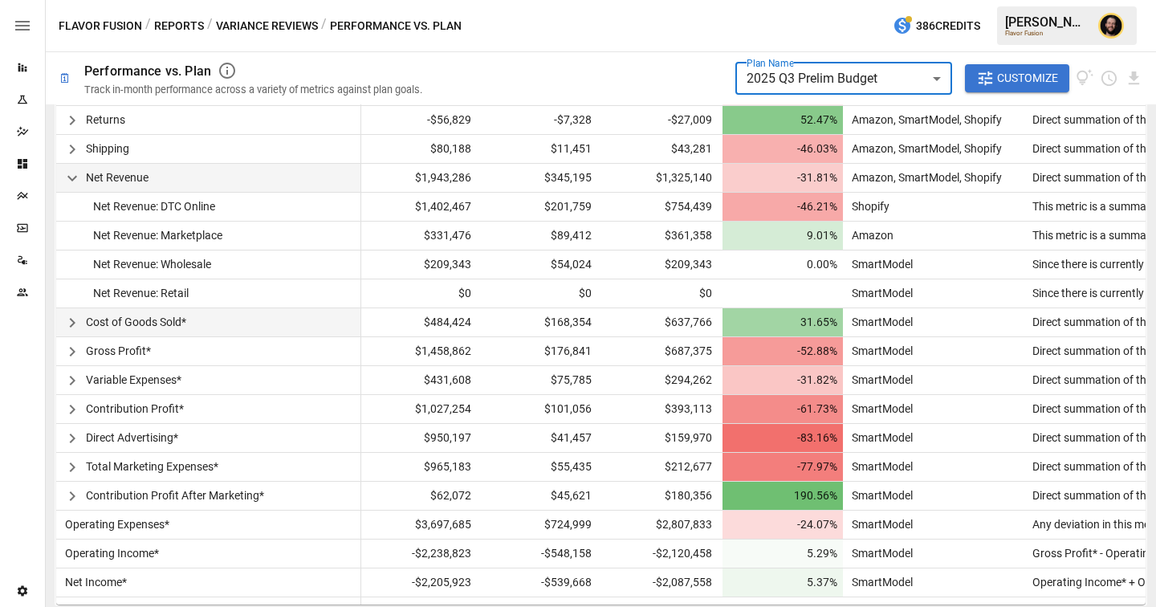
click at [72, 322] on icon "button" at bounding box center [72, 322] width 19 height 19
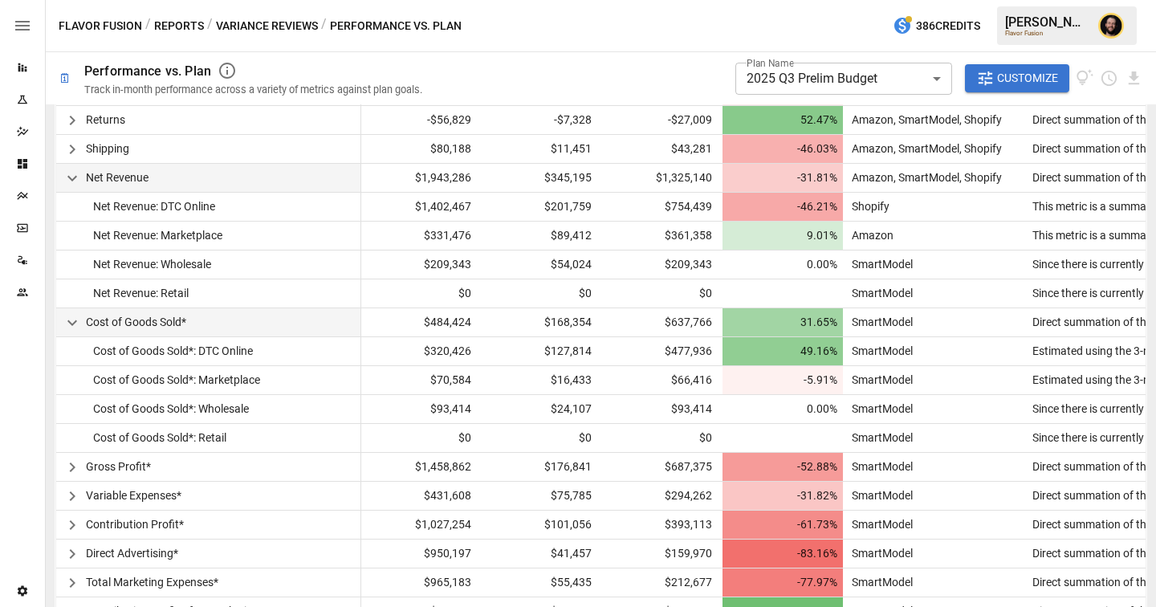
click at [72, 322] on icon "button" at bounding box center [72, 322] width 19 height 19
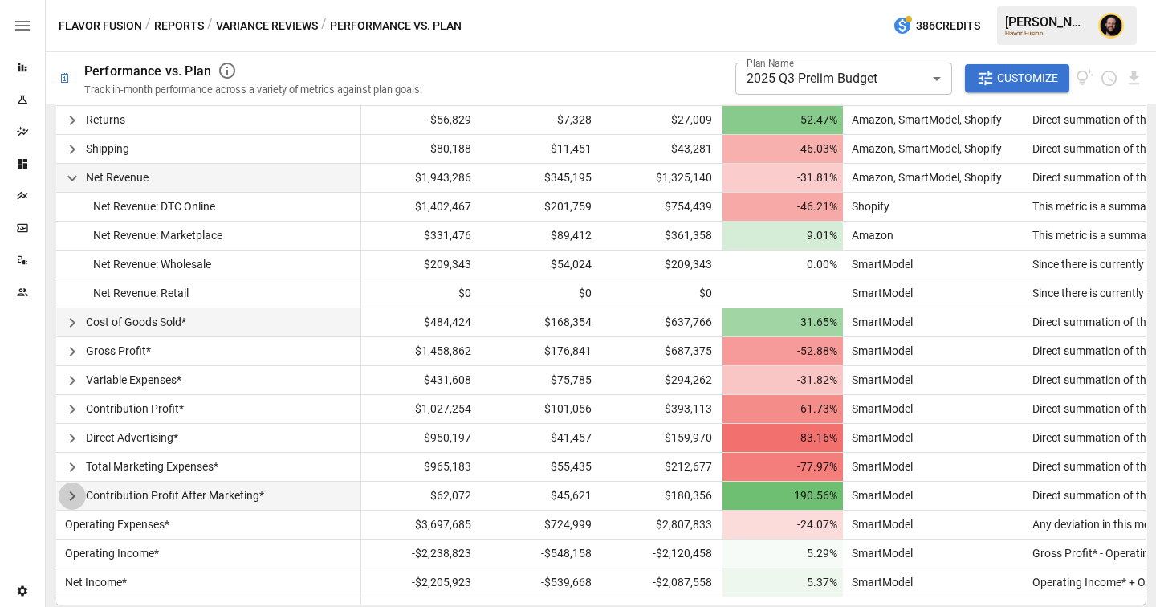
click at [80, 497] on icon "button" at bounding box center [72, 495] width 19 height 19
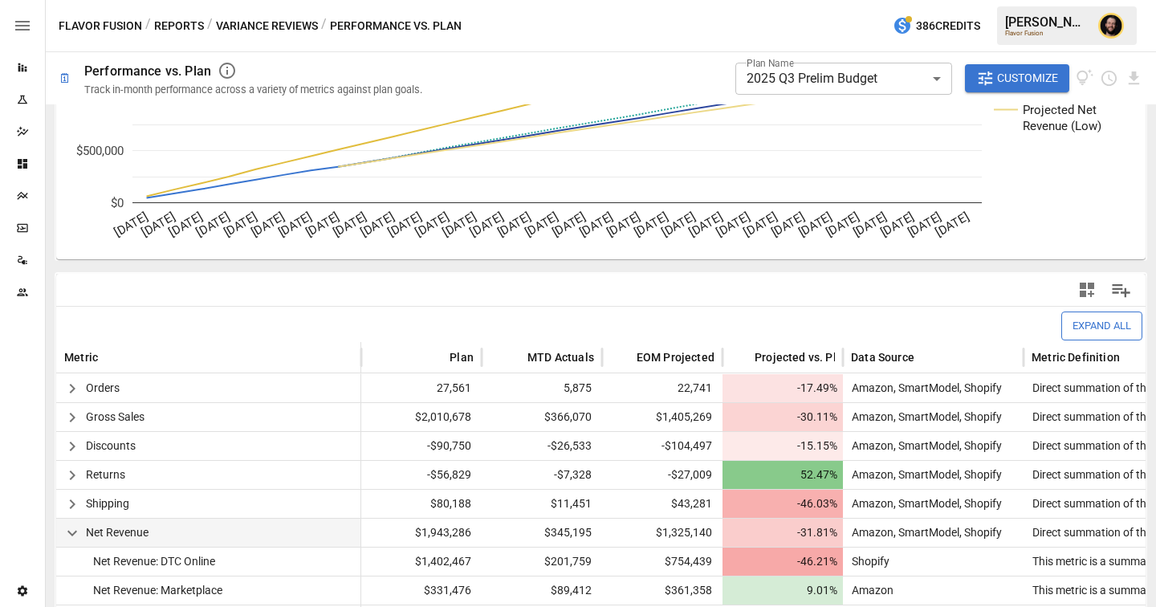
scroll to position [0, 0]
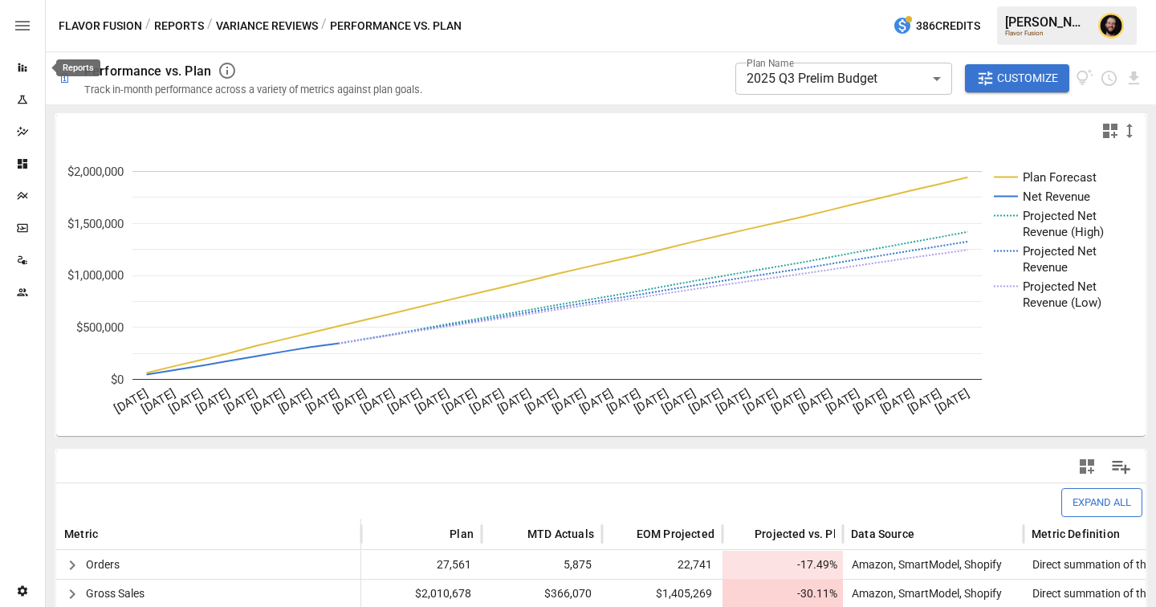
click at [14, 71] on div "Reports" at bounding box center [22, 67] width 45 height 13
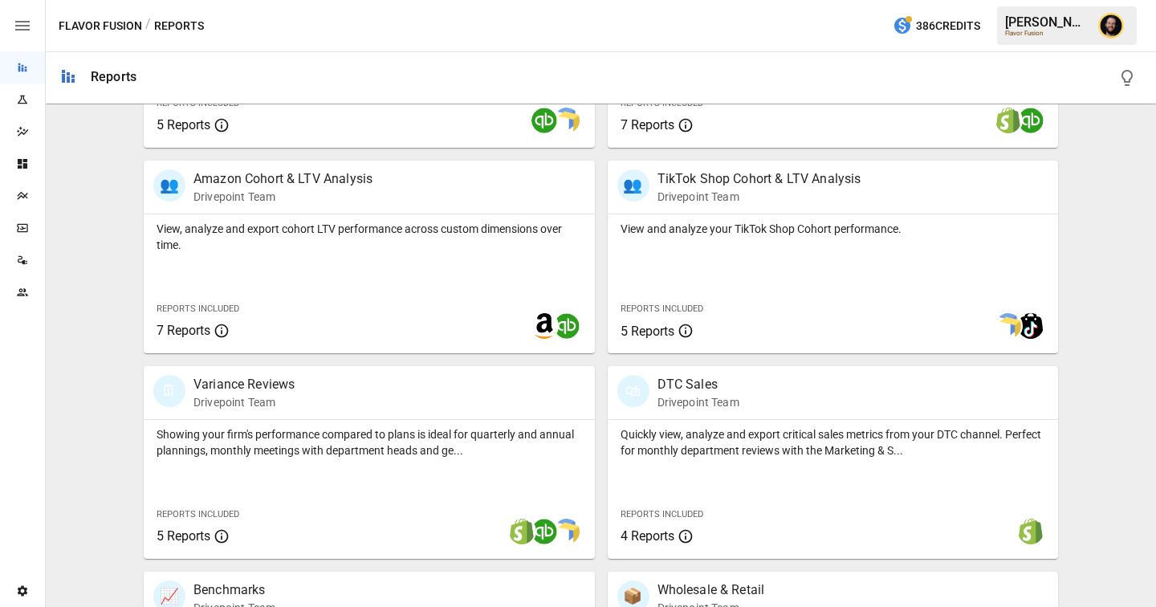
scroll to position [892, 0]
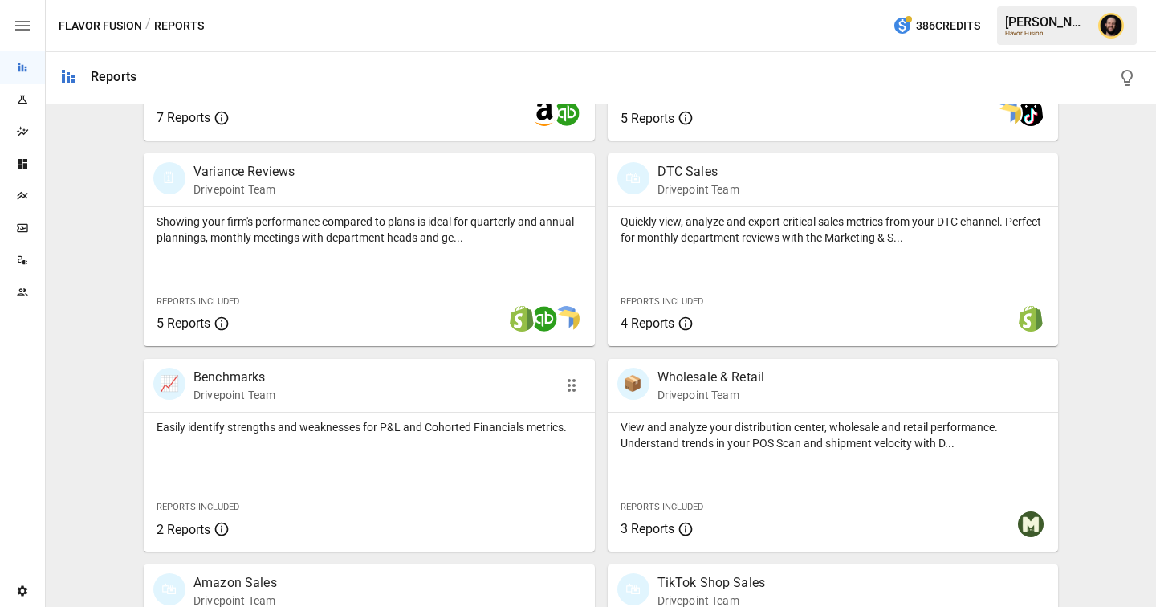
click at [345, 412] on div "Easily identify strengths and weaknesses for P&L and Cohorted Financials metric…" at bounding box center [369, 423] width 451 height 22
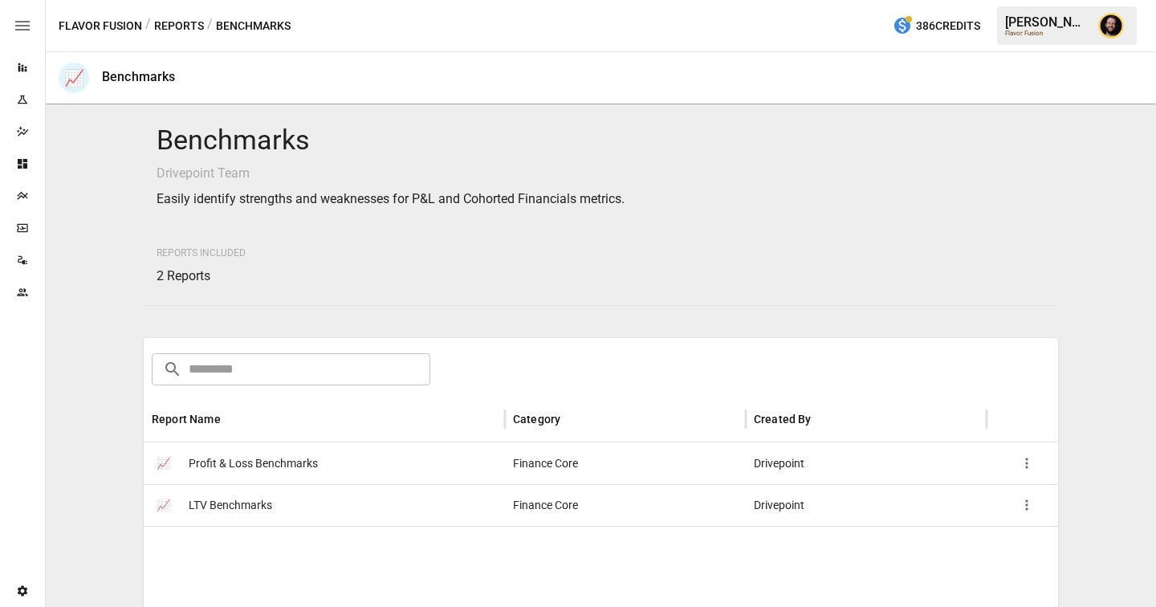
scroll to position [91, 0]
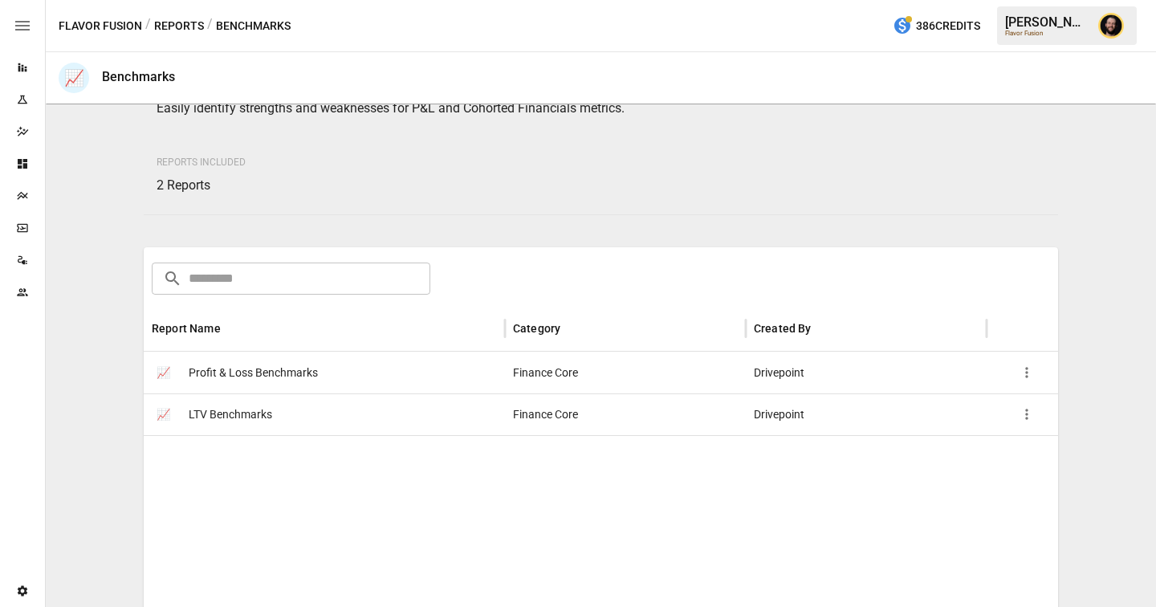
click at [308, 376] on span "Profit & Loss Benchmarks" at bounding box center [253, 372] width 129 height 41
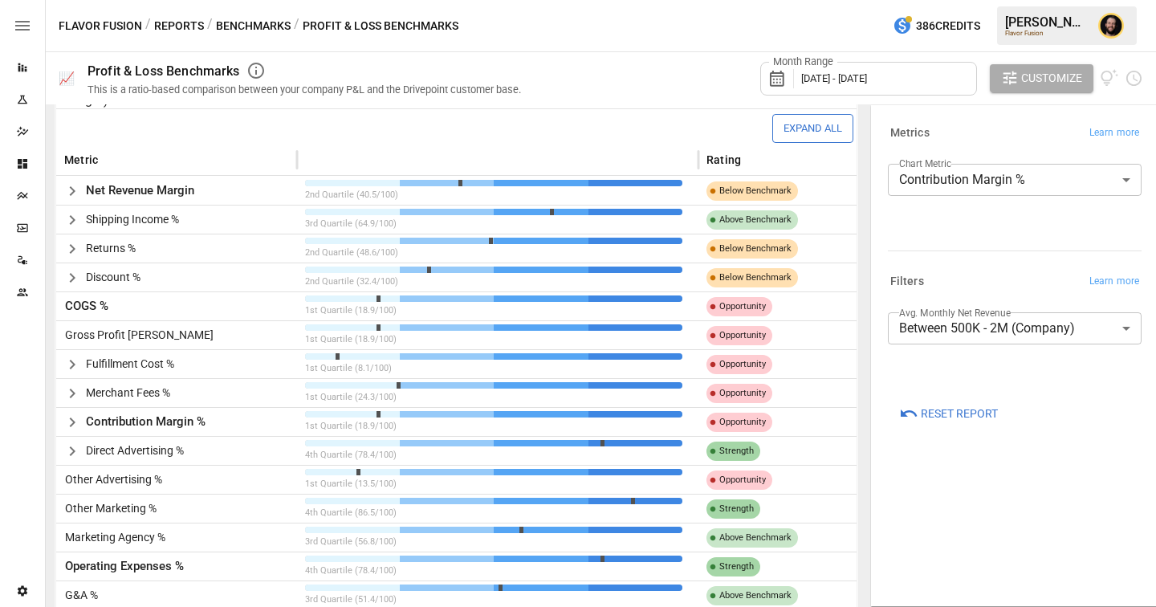
scroll to position [357, 0]
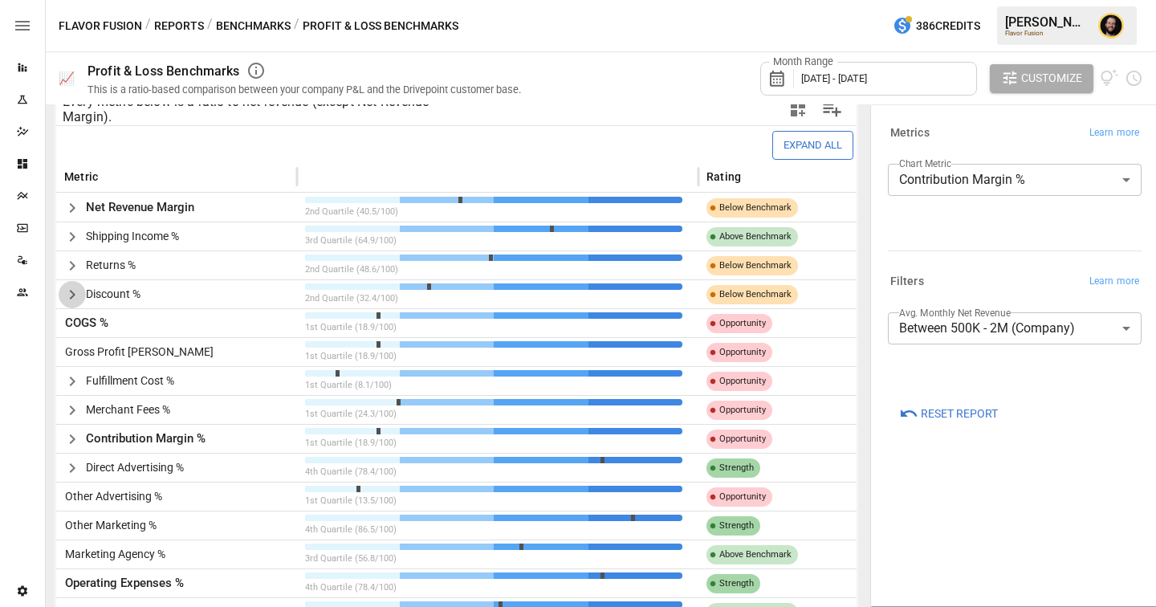
click at [74, 289] on icon "button" at bounding box center [72, 294] width 19 height 19
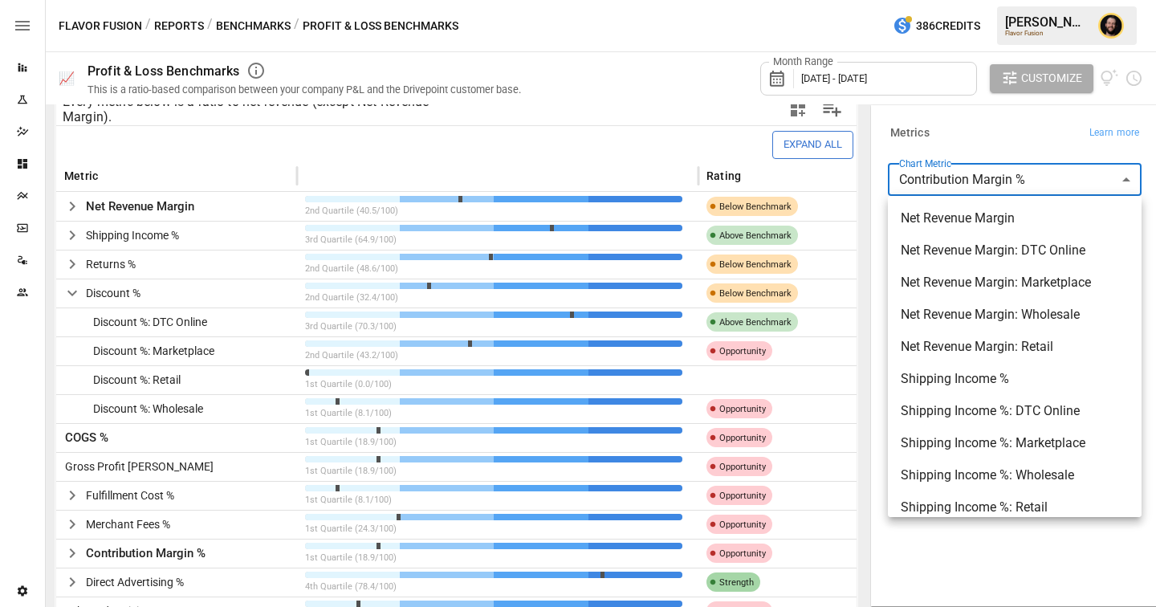
click at [997, 0] on body "Reports Experiments Dazzler Studio Dashboards Plans SmartModel ™ Data Sources T…" at bounding box center [578, 0] width 1156 height 0
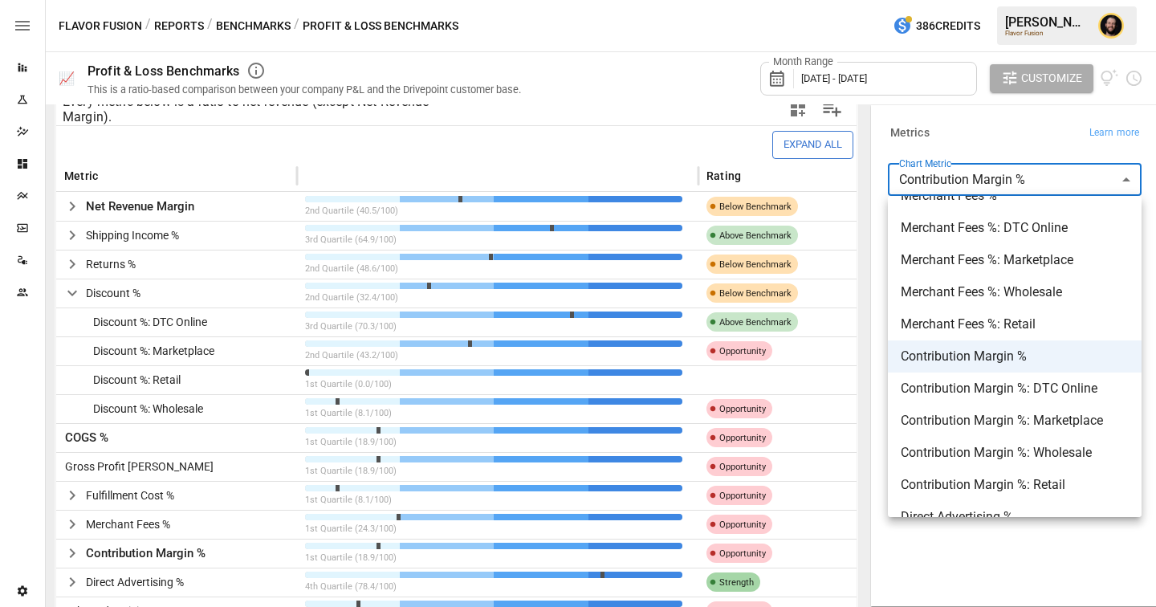
click at [961, 554] on div at bounding box center [578, 303] width 1156 height 607
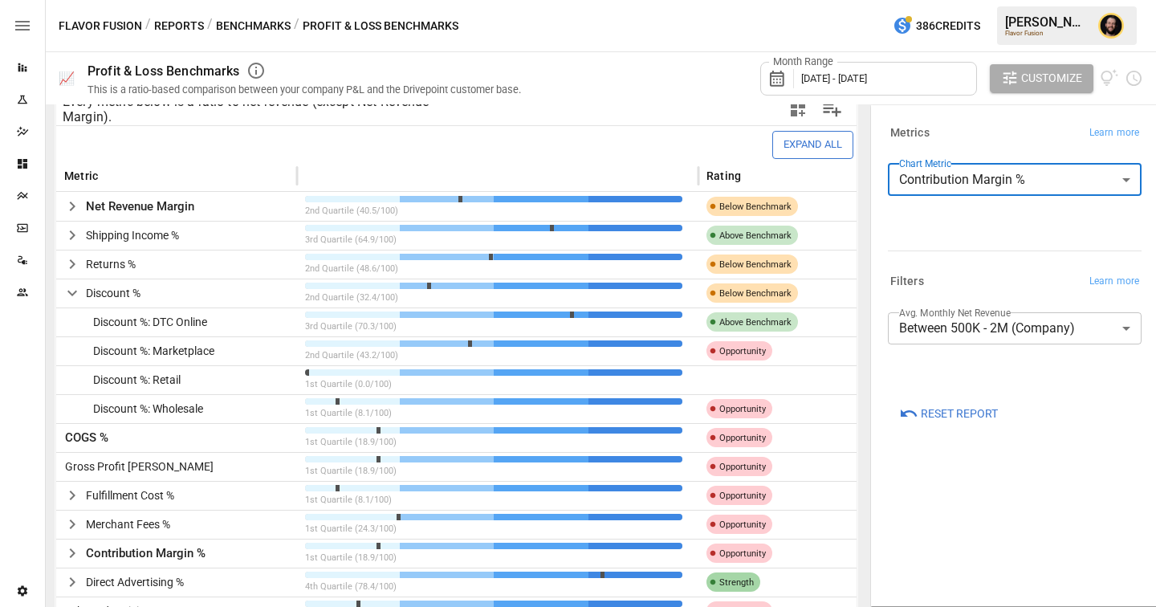
click at [979, 0] on body "Reports Experiments Dazzler Studio Dashboards Plans SmartModel ™ Data Sources T…" at bounding box center [578, 0] width 1156 height 0
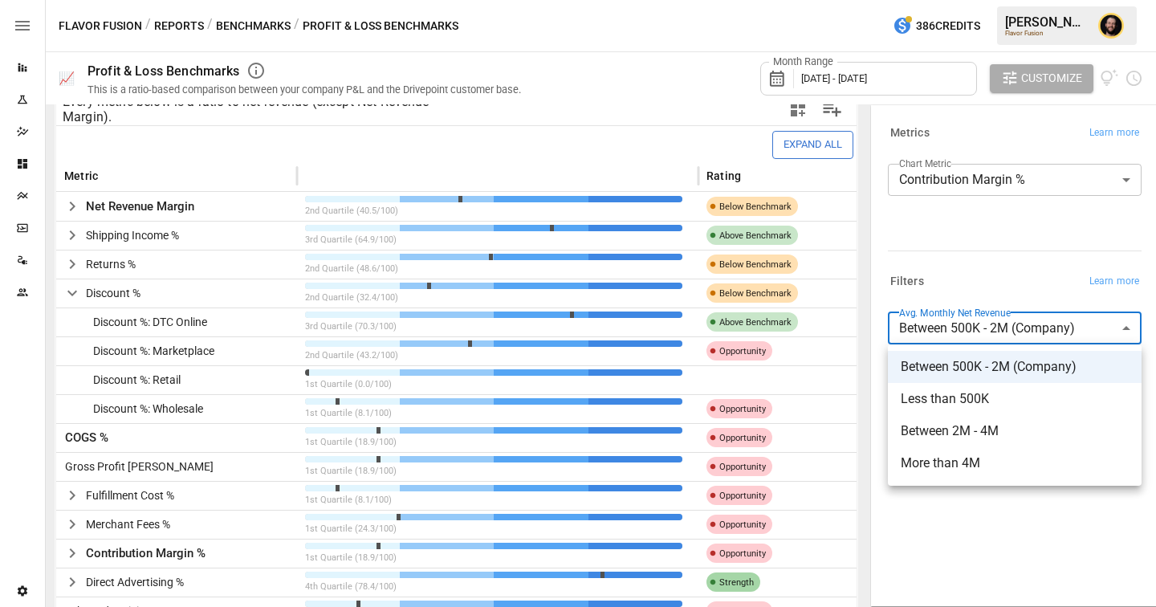
click at [985, 252] on div at bounding box center [578, 303] width 1156 height 607
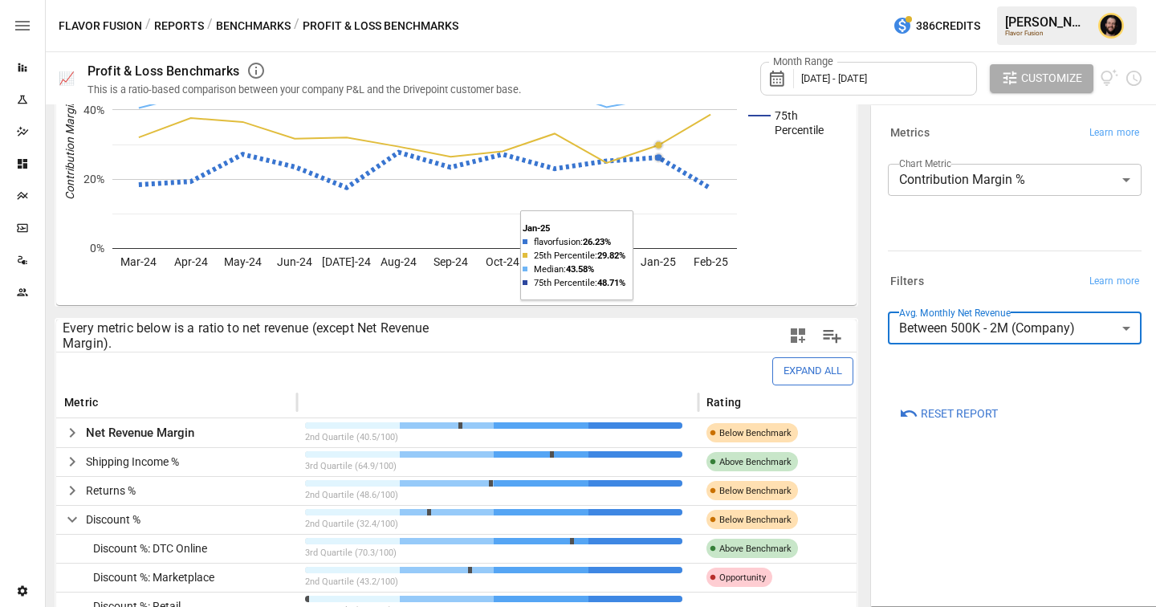
scroll to position [282, 0]
